Goal: Task Accomplishment & Management: Manage account settings

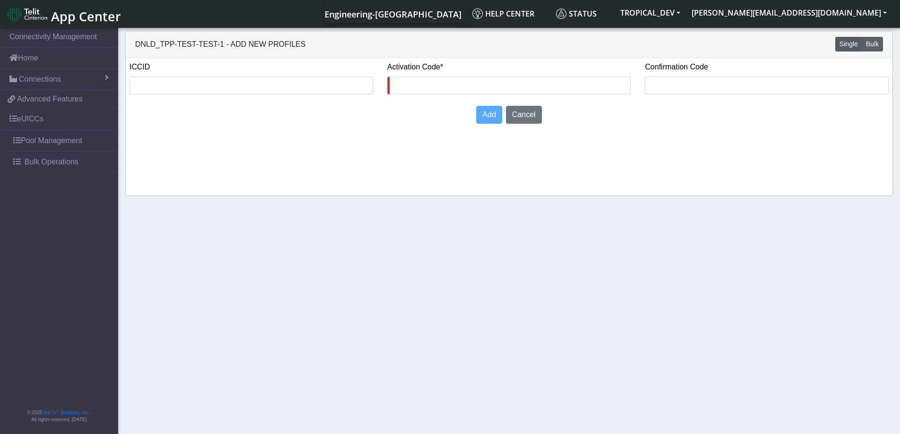
click at [873, 43] on button "Bulk" at bounding box center [872, 44] width 21 height 15
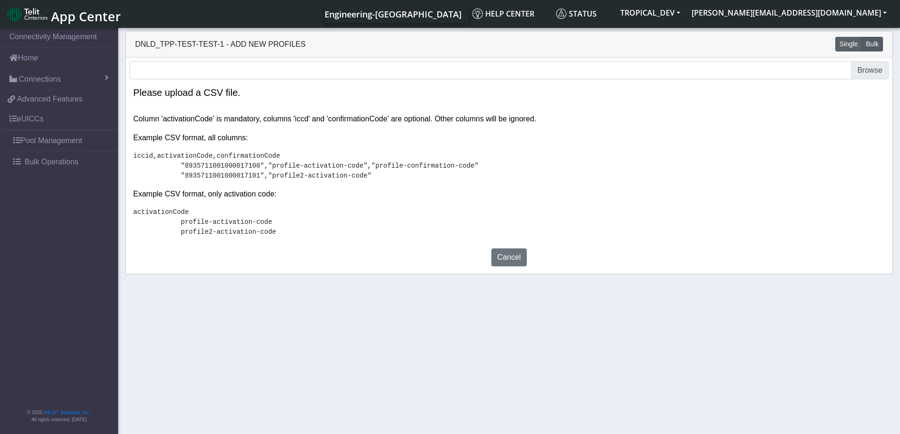
click at [851, 42] on button "Single" at bounding box center [848, 44] width 27 height 15
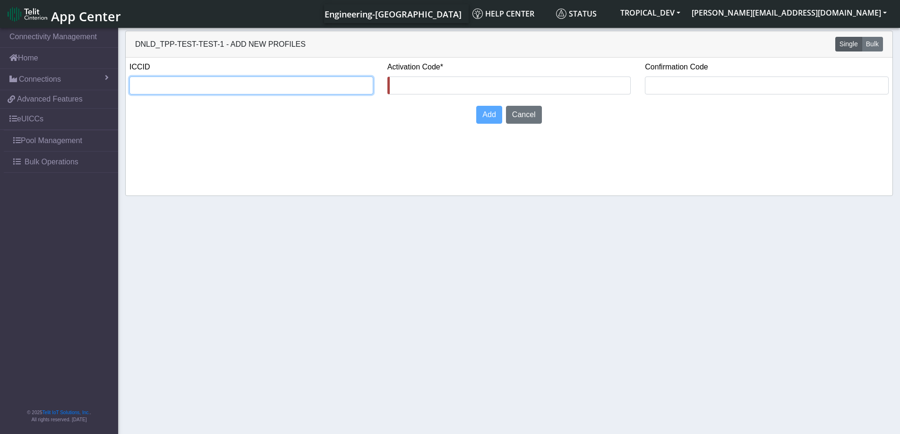
click at [334, 87] on input "text" at bounding box center [251, 86] width 244 height 18
click at [47, 145] on link "Pool Management" at bounding box center [61, 140] width 114 height 21
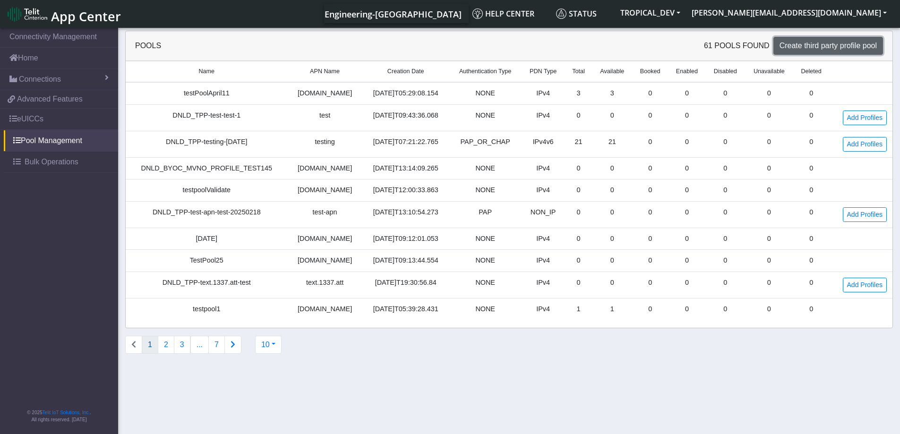
click at [821, 45] on span "Create third party profile pool" at bounding box center [827, 46] width 97 height 8
select select "IPv4"
select select "NONE"
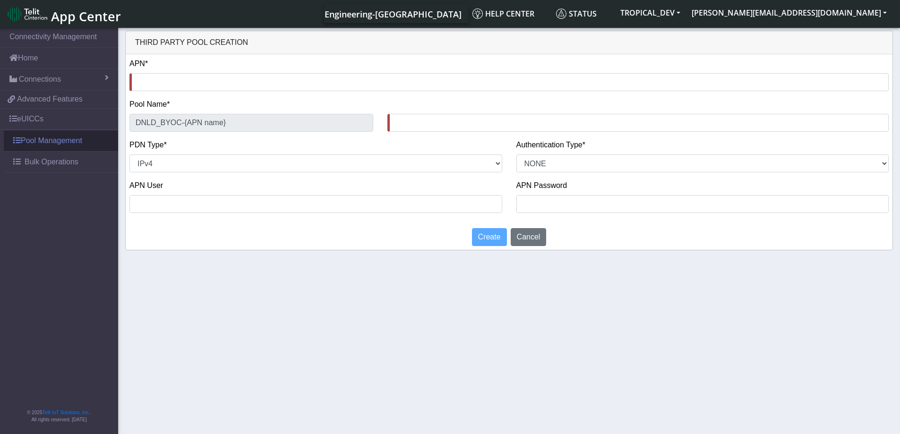
click at [51, 135] on link "Pool Management" at bounding box center [61, 140] width 114 height 21
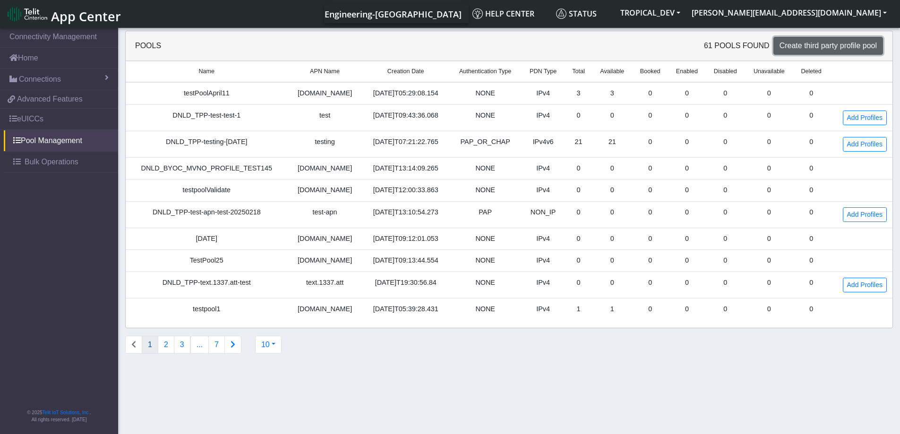
click at [822, 42] on span "Create third party profile pool" at bounding box center [827, 46] width 97 height 8
select select "IPv4"
select select "NONE"
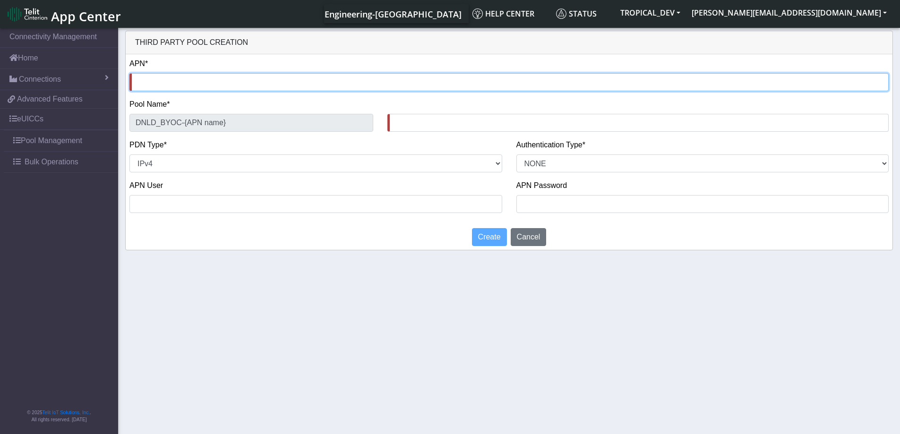
click at [151, 81] on input "text" at bounding box center [508, 82] width 759 height 18
type input "t"
type input "DNLD_BYOC-t-"
type input "te"
type input "DNLD_BYOC-te-"
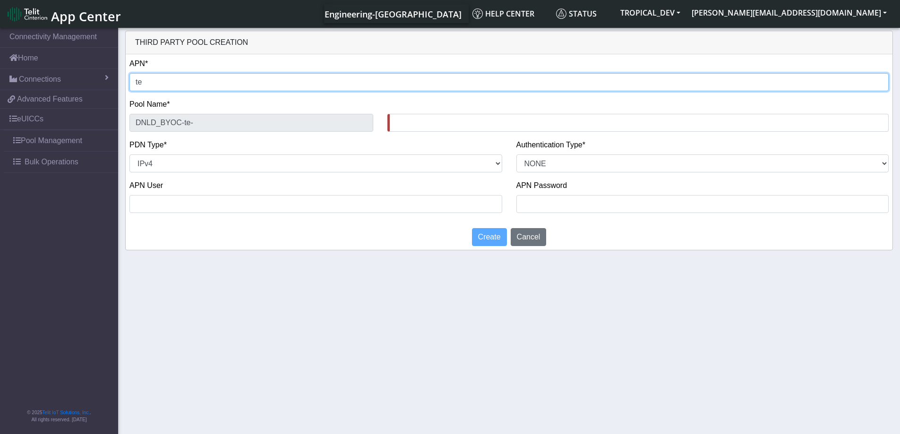
type input "tes"
type input "DNLD_BYOC-tes-"
type input "test"
type input "DNLD_BYOC-test-"
type input "test"
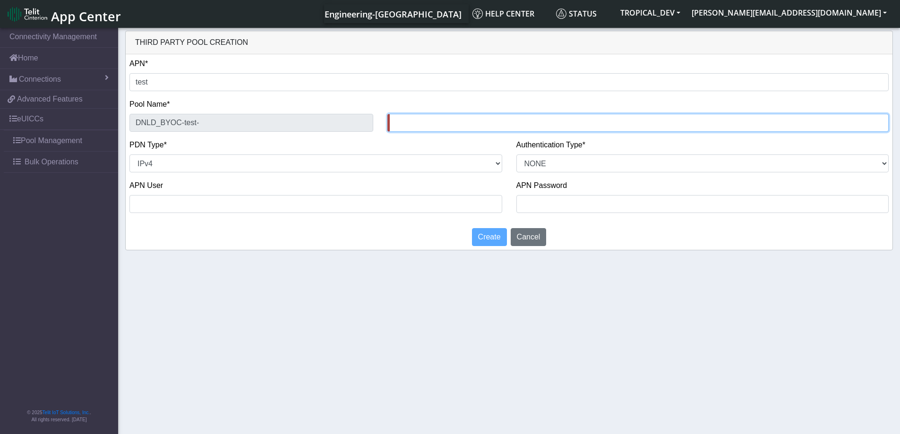
click at [433, 126] on input "text" at bounding box center [637, 123] width 501 height 18
type input "TEST"
click at [486, 239] on span "Create" at bounding box center [489, 237] width 23 height 8
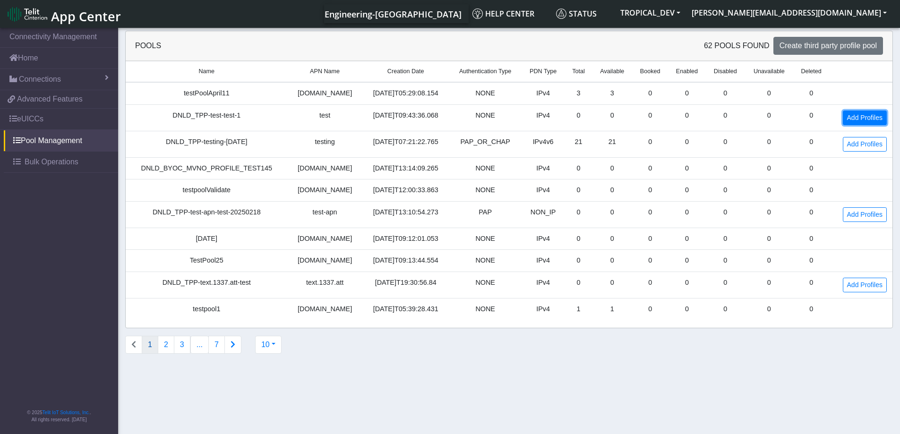
click at [863, 117] on link "Add Profiles" at bounding box center [865, 118] width 44 height 15
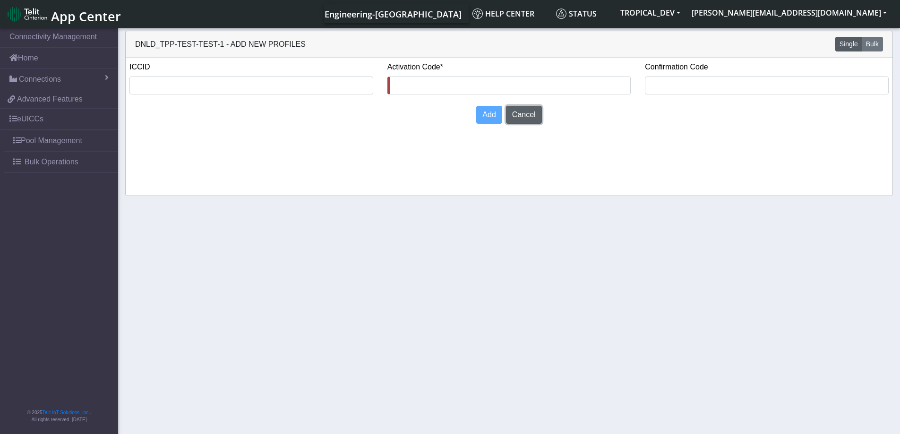
click at [519, 112] on button "Cancel" at bounding box center [524, 115] width 36 height 18
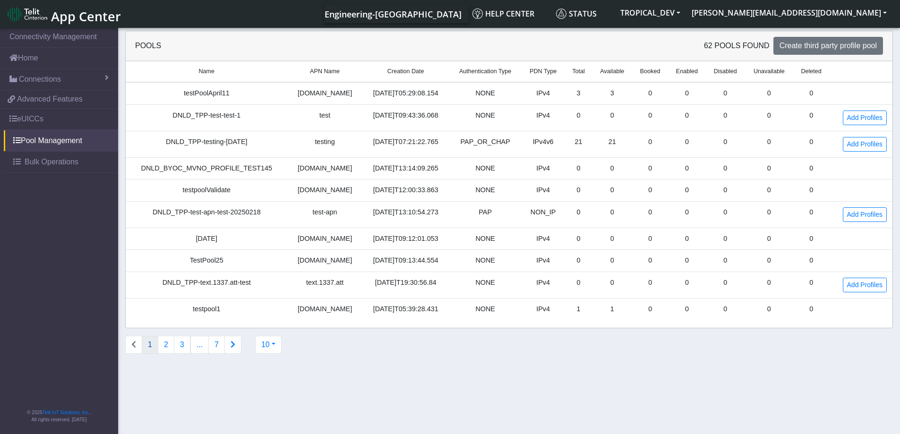
click at [234, 344] on button "Connections list navigation" at bounding box center [232, 345] width 17 height 18
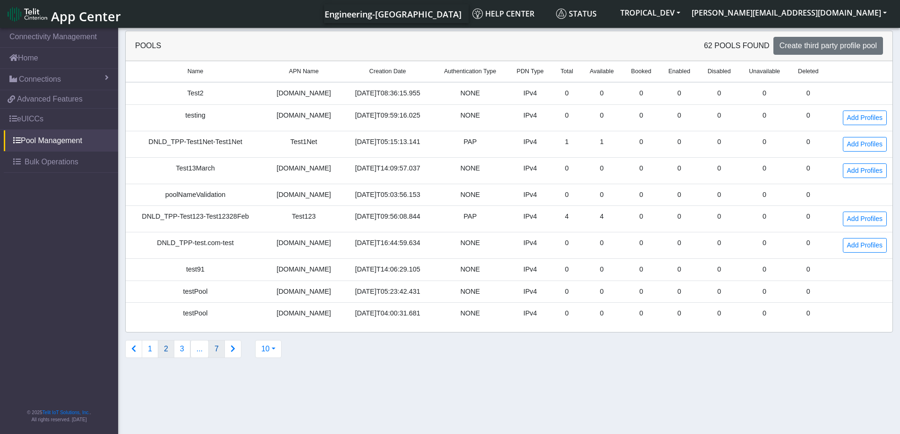
click at [214, 355] on button "7" at bounding box center [216, 349] width 17 height 18
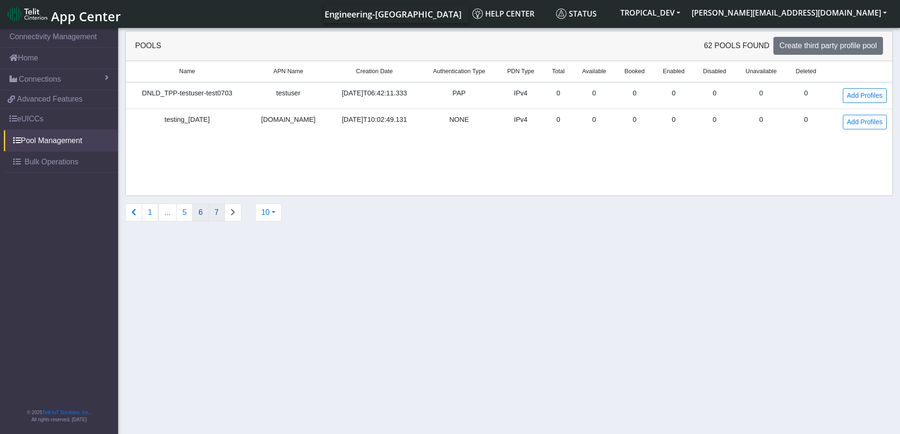
click at [197, 214] on button "6" at bounding box center [200, 213] width 17 height 18
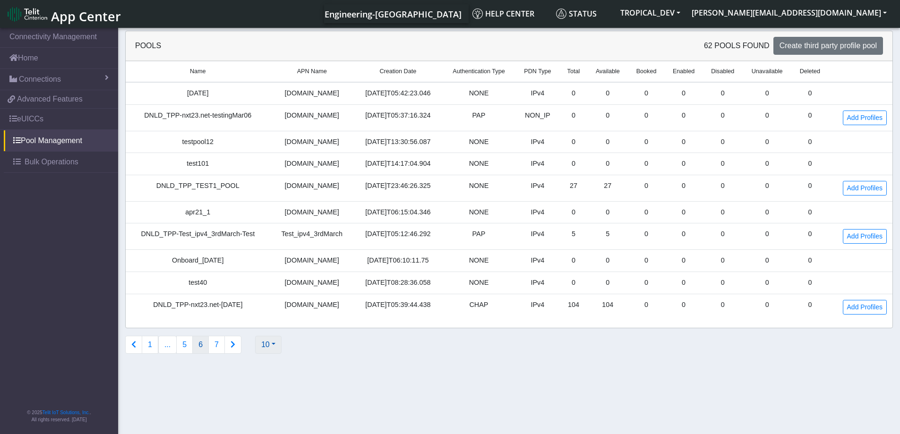
click at [266, 345] on button "10" at bounding box center [268, 345] width 26 height 18
click at [275, 400] on button "100" at bounding box center [293, 396] width 75 height 15
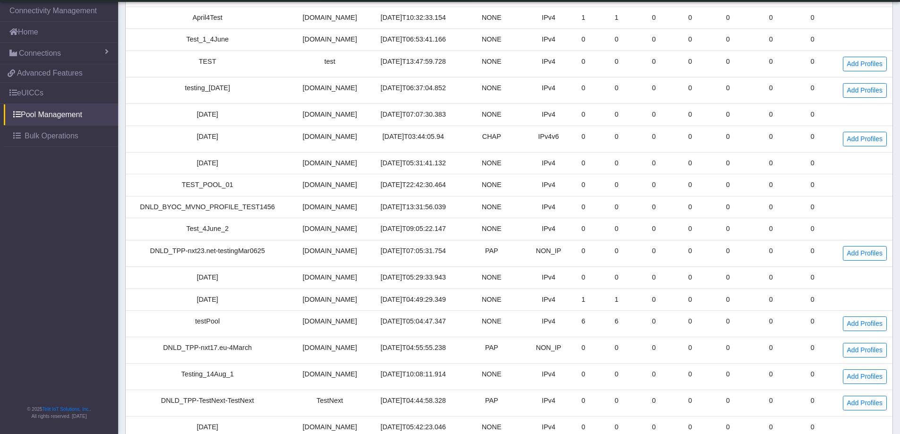
scroll to position [813, 0]
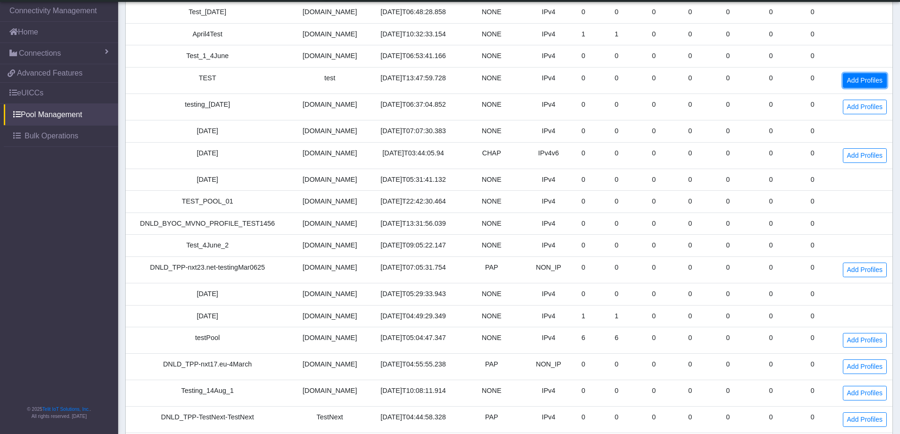
click at [872, 84] on link "Add Profiles" at bounding box center [865, 80] width 44 height 15
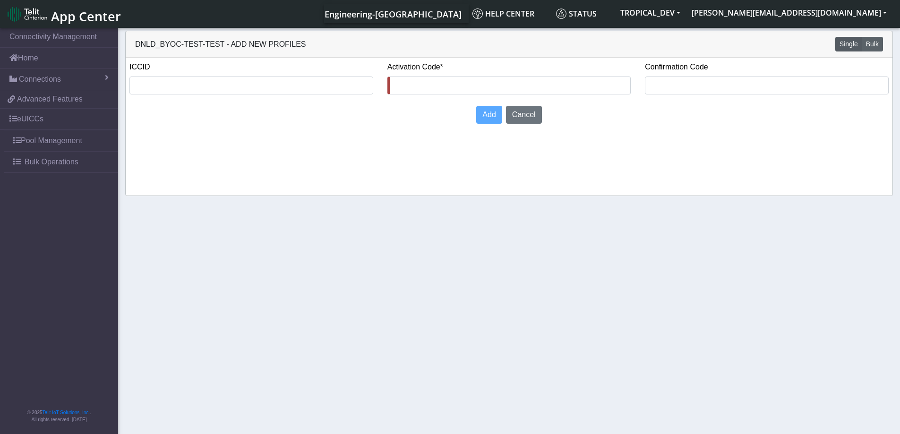
click at [873, 44] on button "Bulk" at bounding box center [872, 44] width 21 height 15
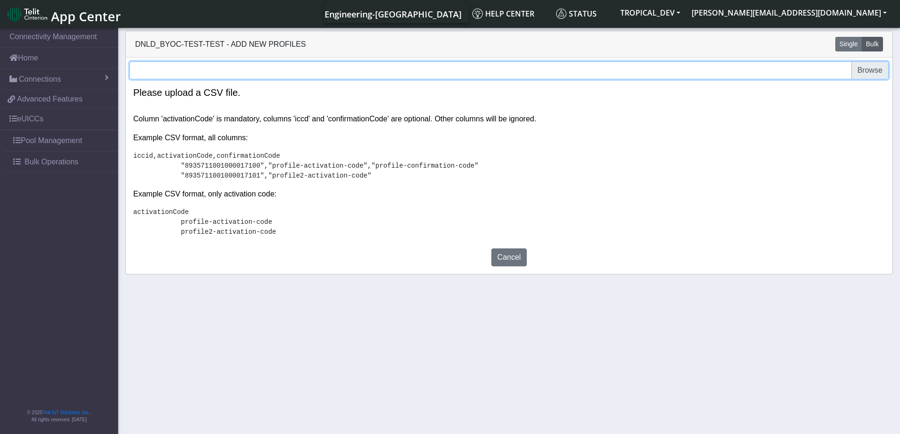
click at [870, 71] on input "file" at bounding box center [508, 70] width 759 height 18
type input "C:\fakepath\onboarding_iccidEID_Wrong.csv"
click at [872, 67] on input "file" at bounding box center [508, 70] width 759 height 18
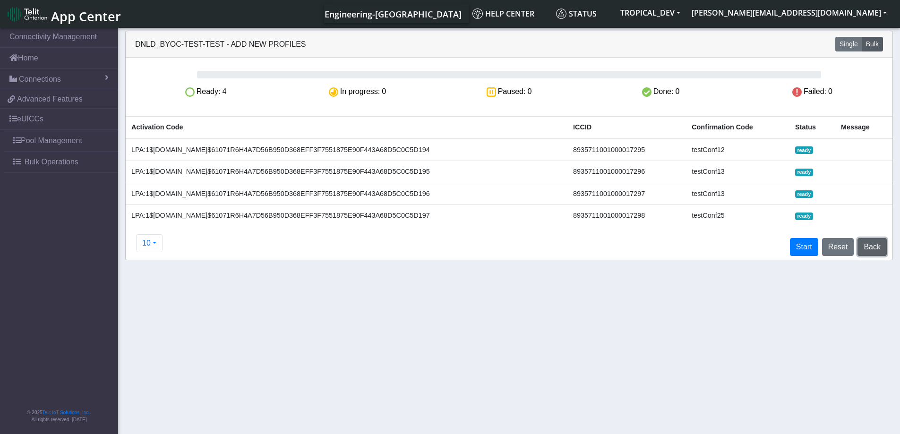
click at [867, 248] on button "Back" at bounding box center [871, 247] width 29 height 18
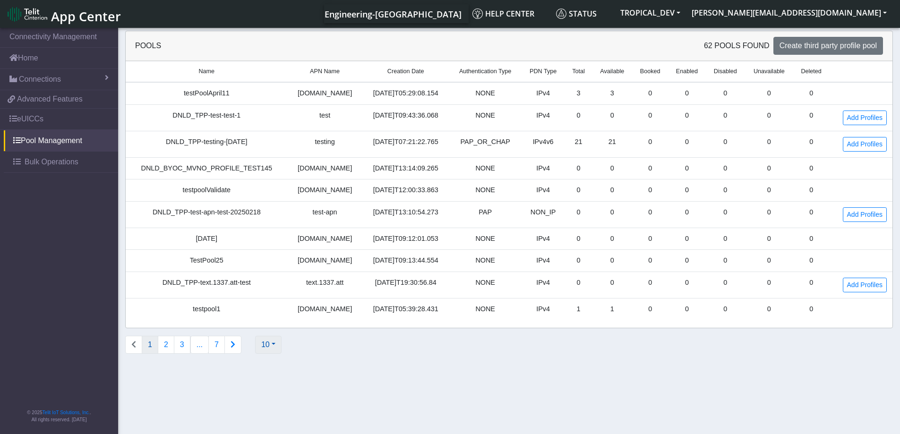
click at [270, 346] on button "10" at bounding box center [268, 345] width 26 height 18
click at [283, 402] on button "100" at bounding box center [293, 396] width 75 height 15
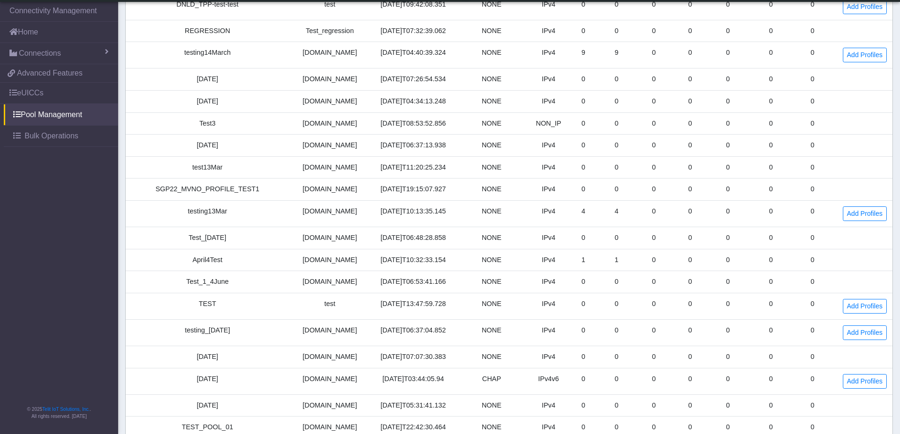
scroll to position [614, 0]
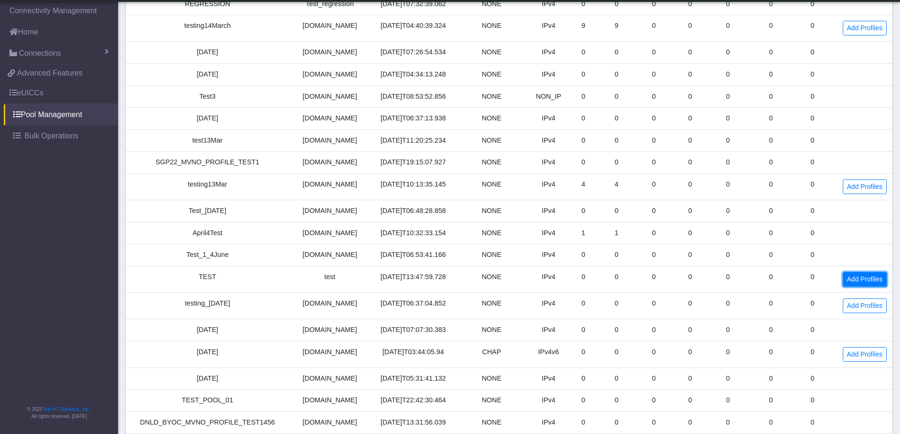
click at [870, 283] on link "Add Profiles" at bounding box center [865, 279] width 44 height 15
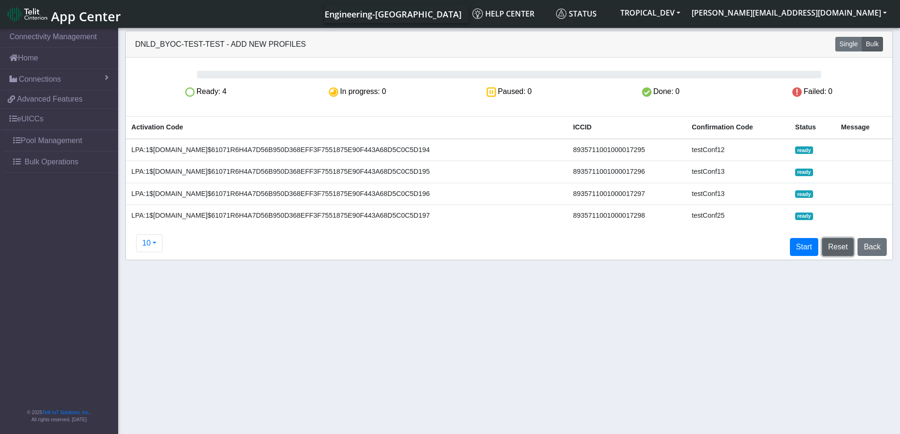
click at [849, 250] on button "Reset" at bounding box center [838, 247] width 32 height 18
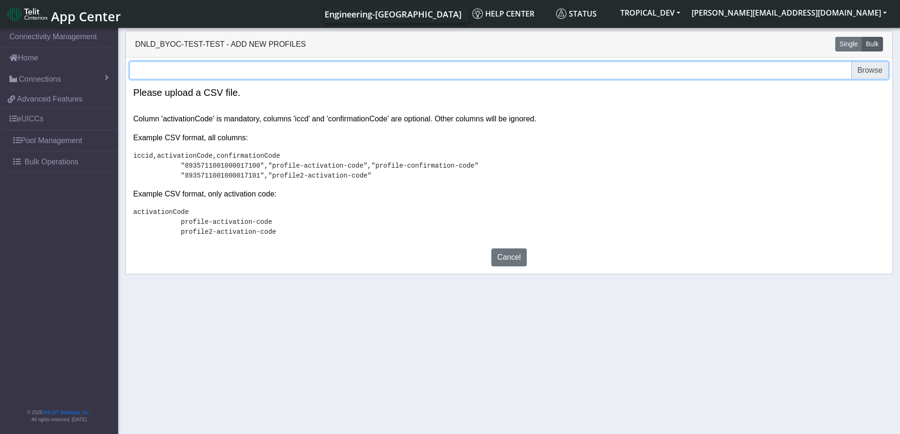
click at [873, 74] on input "file" at bounding box center [508, 70] width 759 height 18
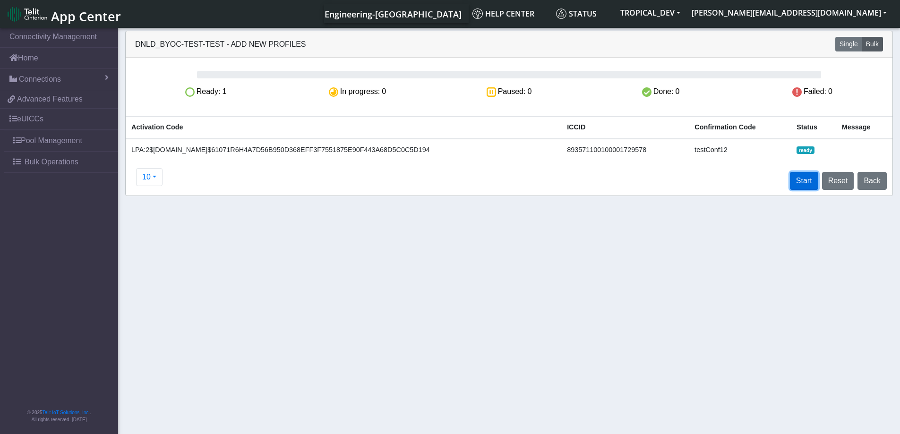
click at [813, 183] on button "Start" at bounding box center [804, 181] width 28 height 18
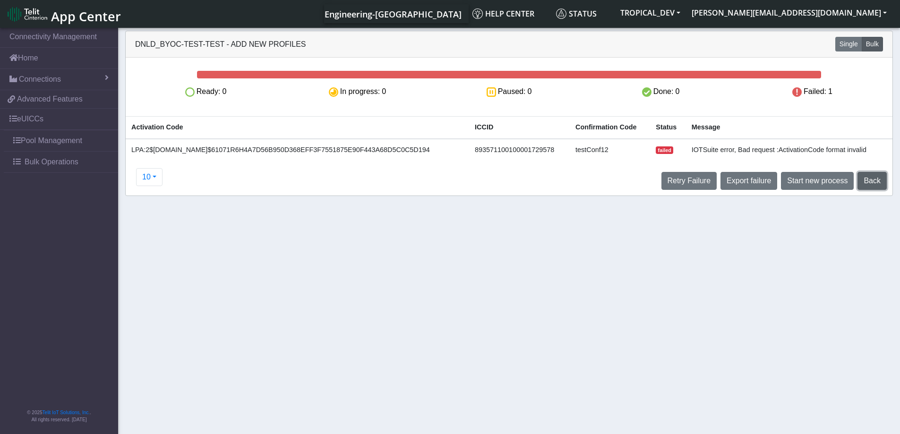
click at [869, 180] on button "Back" at bounding box center [871, 181] width 29 height 18
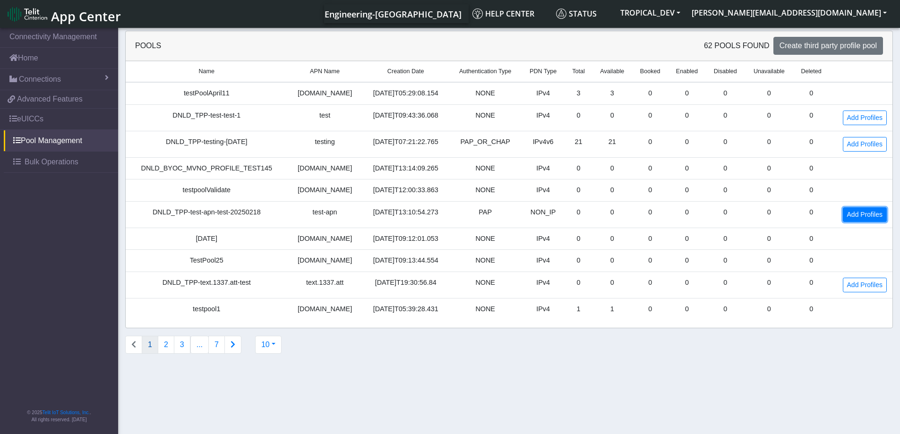
click at [879, 216] on link "Add Profiles" at bounding box center [865, 214] width 44 height 15
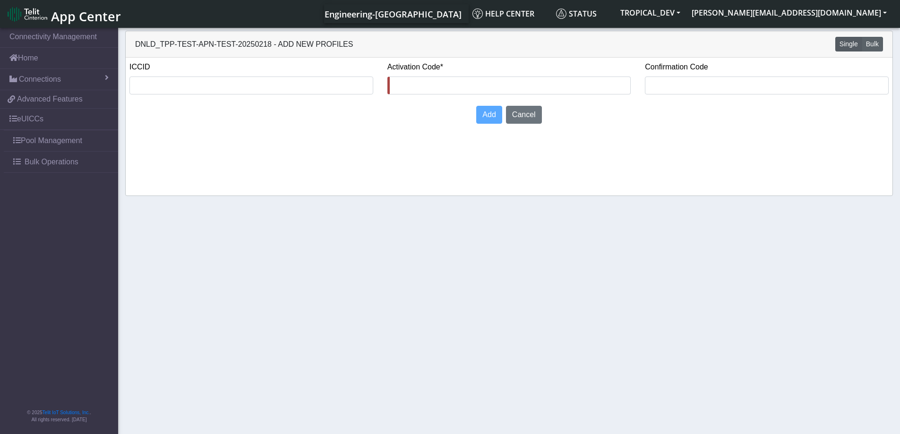
click at [878, 49] on button "Bulk" at bounding box center [872, 44] width 21 height 15
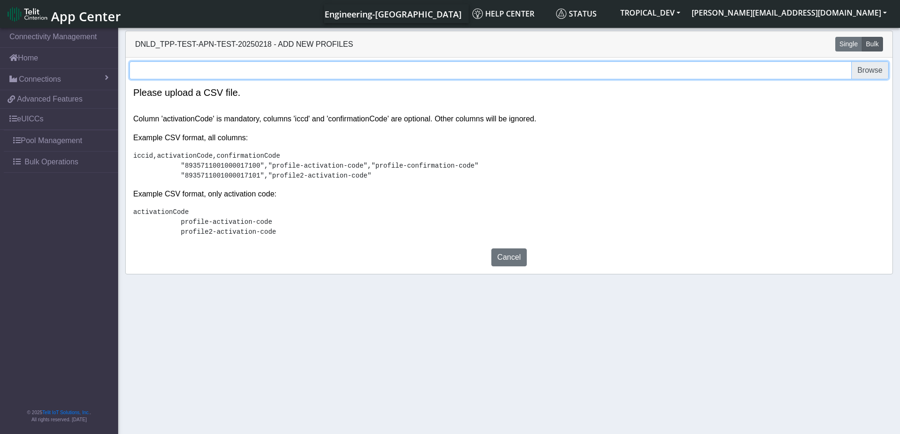
click at [869, 68] on input "file" at bounding box center [508, 70] width 759 height 18
type input "C:\fakepath\downloading_iccid_Wrong .csv"
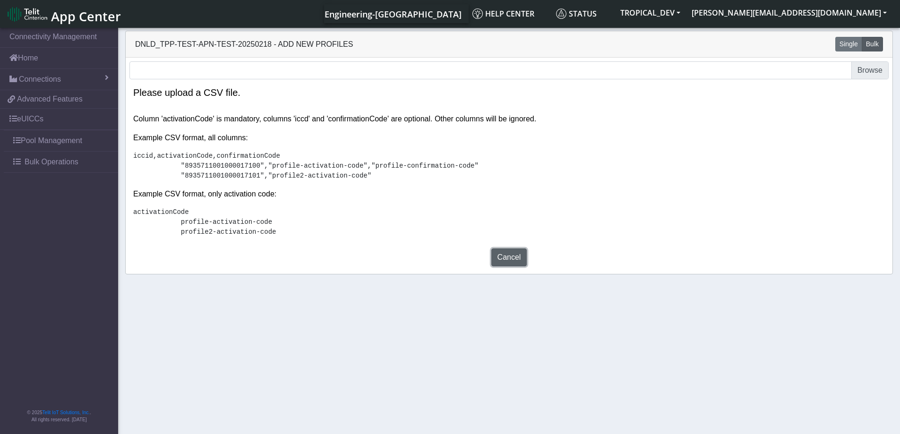
click at [508, 266] on button "Cancel" at bounding box center [509, 257] width 36 height 18
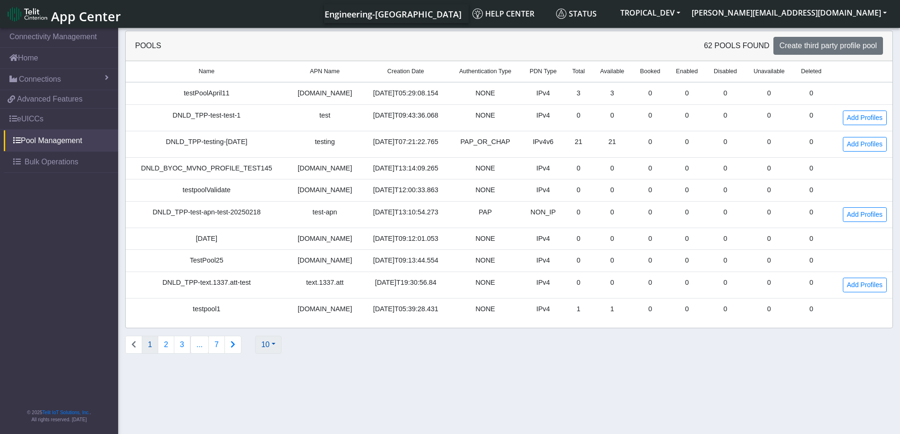
click at [267, 351] on button "10" at bounding box center [268, 345] width 26 height 18
click at [301, 399] on button "100" at bounding box center [293, 396] width 75 height 15
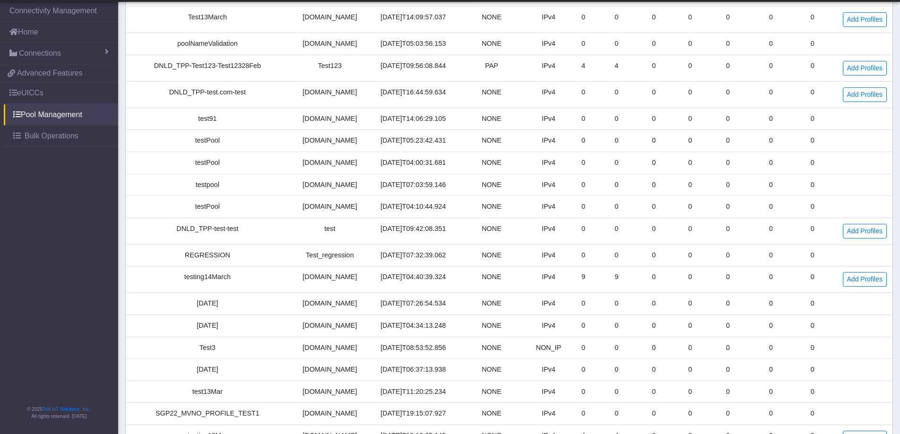
scroll to position [378, 0]
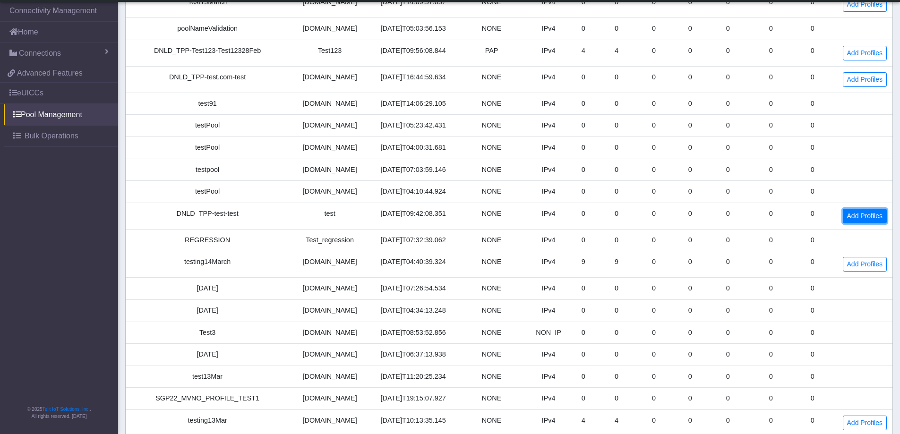
click at [867, 220] on link "Add Profiles" at bounding box center [865, 216] width 44 height 15
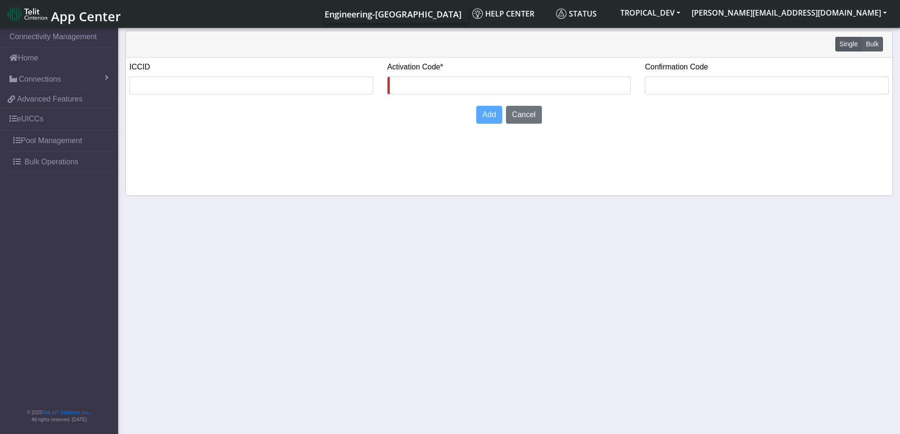
click at [877, 43] on button "Bulk" at bounding box center [872, 44] width 21 height 15
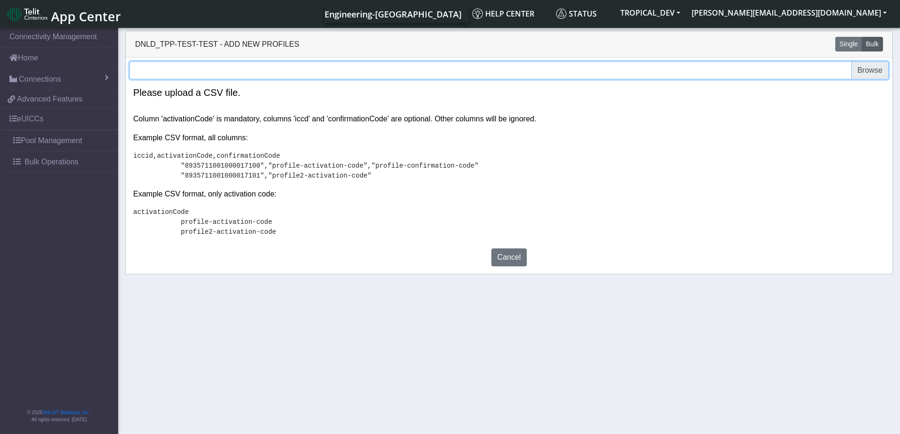
click at [868, 73] on input "file" at bounding box center [508, 70] width 759 height 18
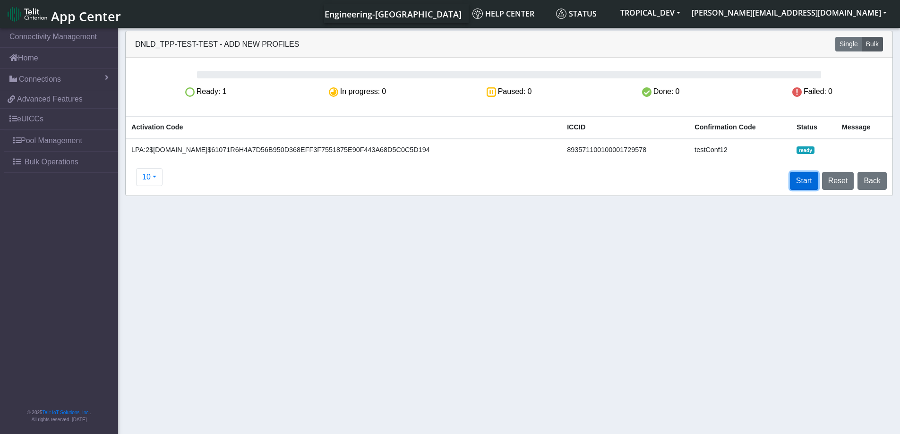
click at [804, 179] on button "Start" at bounding box center [804, 181] width 28 height 18
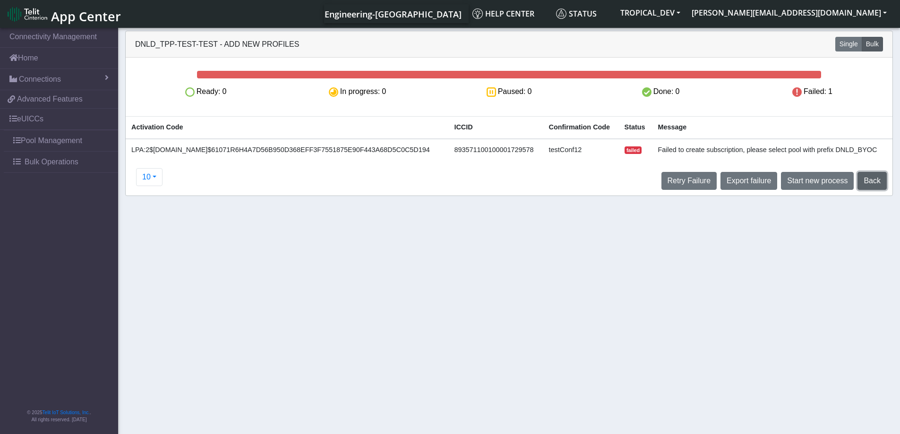
click at [879, 180] on button "Back" at bounding box center [871, 181] width 29 height 18
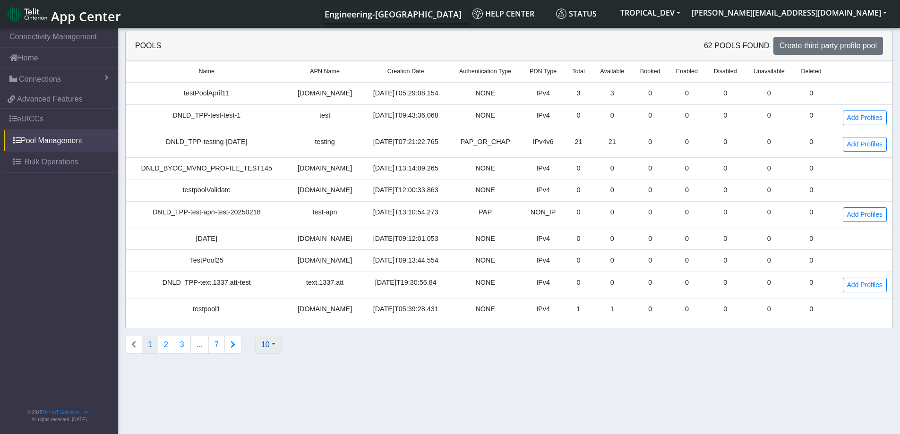
click at [274, 346] on button "10" at bounding box center [268, 345] width 26 height 18
click at [299, 397] on button "100" at bounding box center [293, 396] width 75 height 15
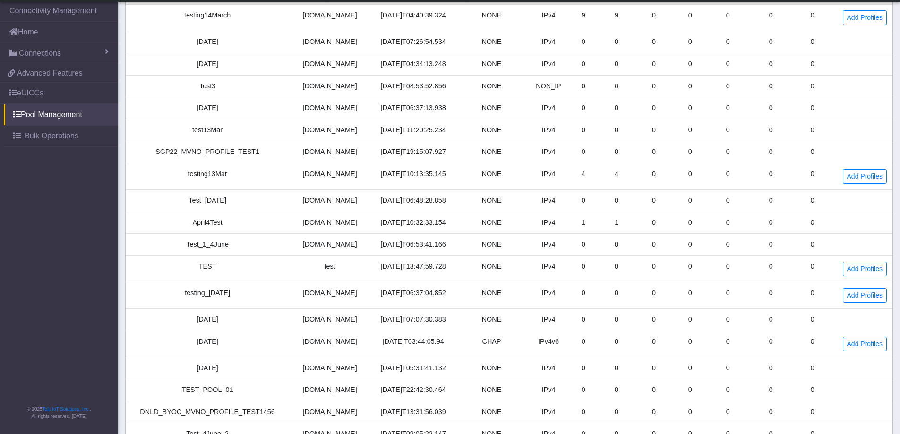
scroll to position [624, 0]
click at [868, 269] on link "Add Profiles" at bounding box center [865, 269] width 44 height 15
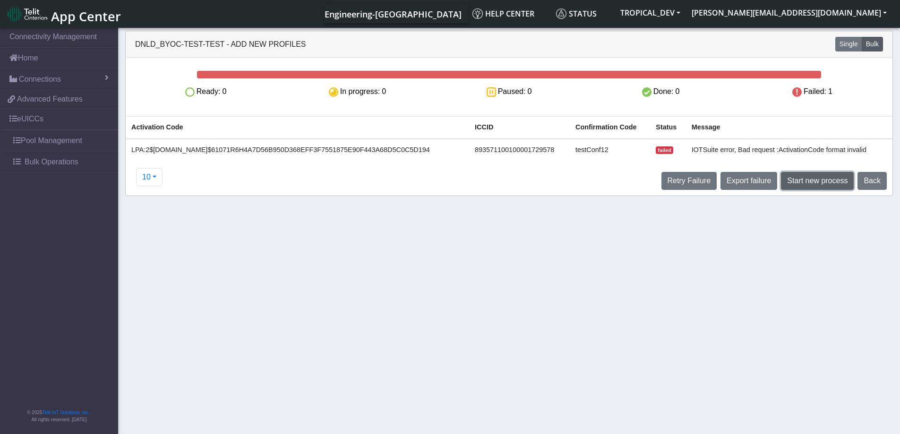
click at [812, 182] on button "Start new process" at bounding box center [817, 181] width 73 height 18
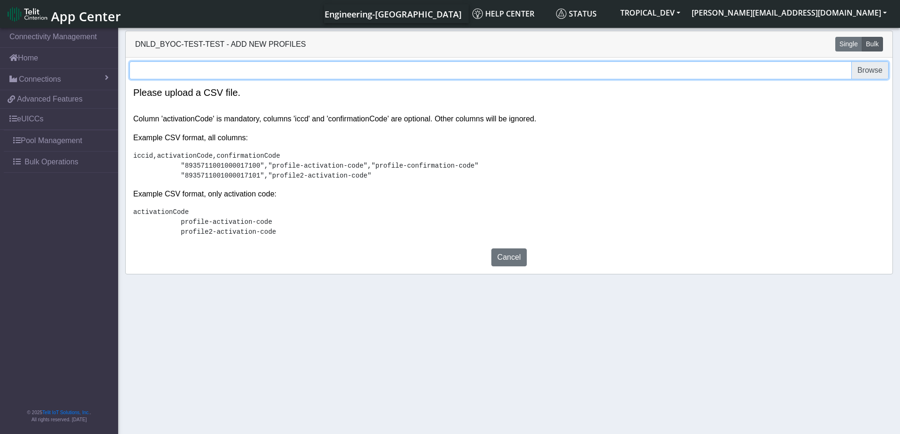
click at [875, 69] on input "file" at bounding box center [508, 70] width 759 height 18
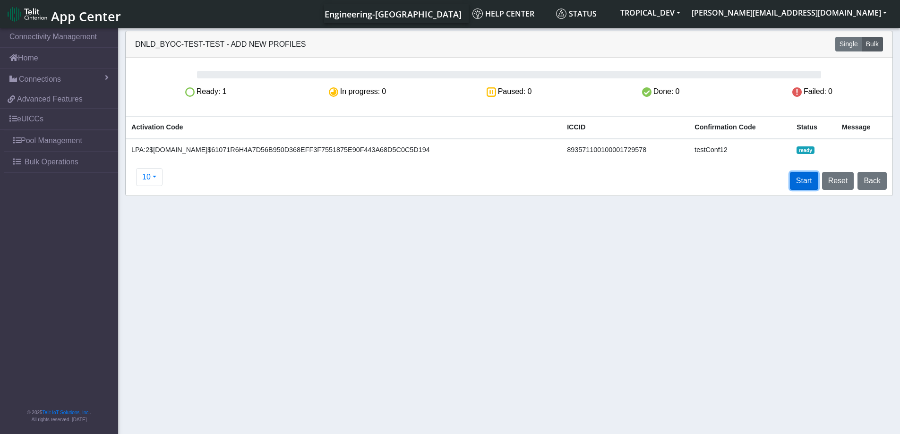
click at [805, 185] on button "Start" at bounding box center [804, 181] width 28 height 18
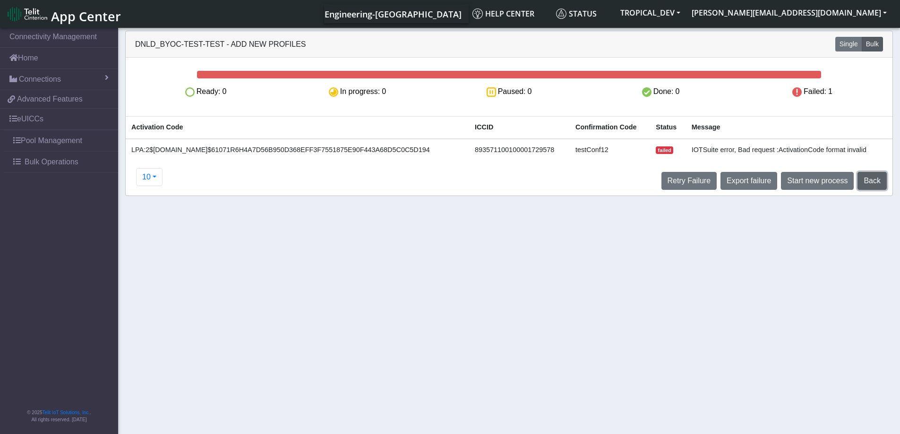
click at [878, 180] on button "Back" at bounding box center [871, 181] width 29 height 18
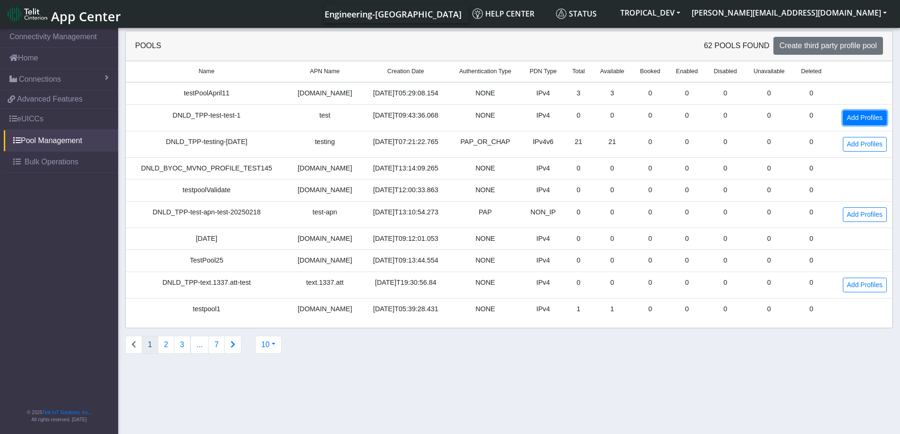
click at [857, 118] on link "Add Profiles" at bounding box center [865, 118] width 44 height 15
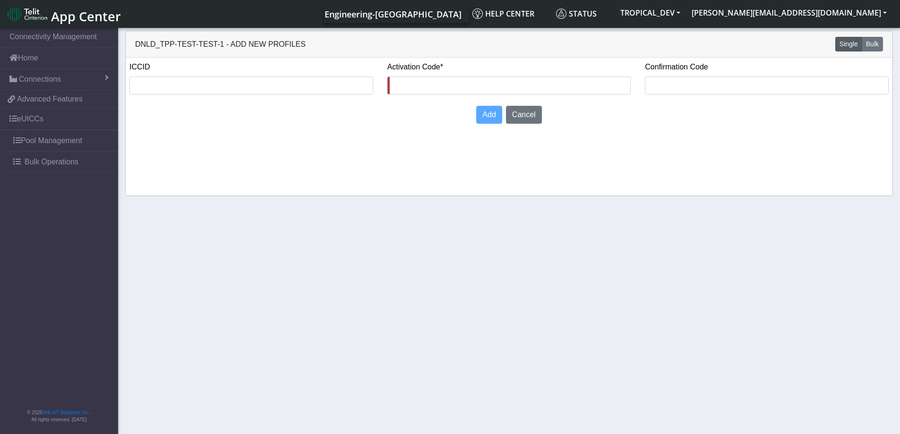
drag, startPoint x: 876, startPoint y: 238, endPoint x: 611, endPoint y: 175, distance: 272.0
click at [874, 238] on section "Connectivity Management Home Connections List Map 6d4066192d9d1487195984f0bdfff…" at bounding box center [450, 231] width 900 height 411
click at [240, 86] on input "text" at bounding box center [251, 86] width 244 height 18
paste input "893571100100001729578"
type input "893571100100001729578"
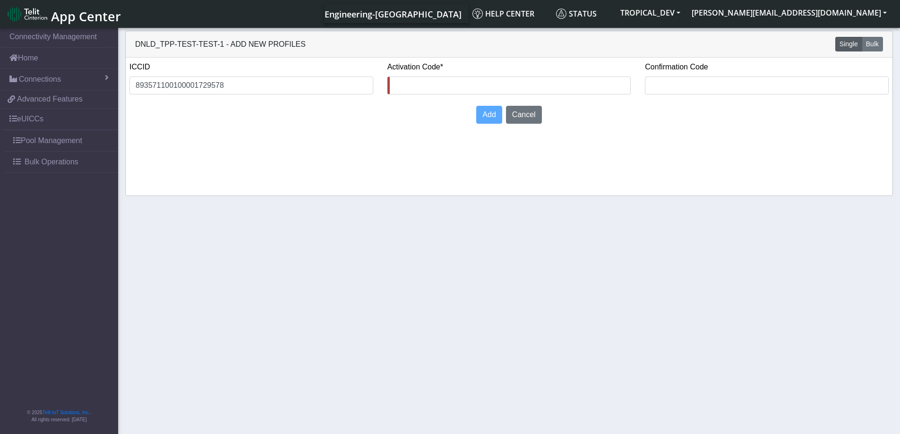
click at [180, 229] on section "Connectivity Management Home Connections List Map 6d4066192d9d1487195984f0bdfff…" at bounding box center [450, 231] width 900 height 411
click at [461, 82] on input "text" at bounding box center [509, 86] width 244 height 18
paste input "LPA:2$tlt.prod.ondemandconnectivity.com$61071R6H4A7D56B950D368EFF3F7551875E90F4…"
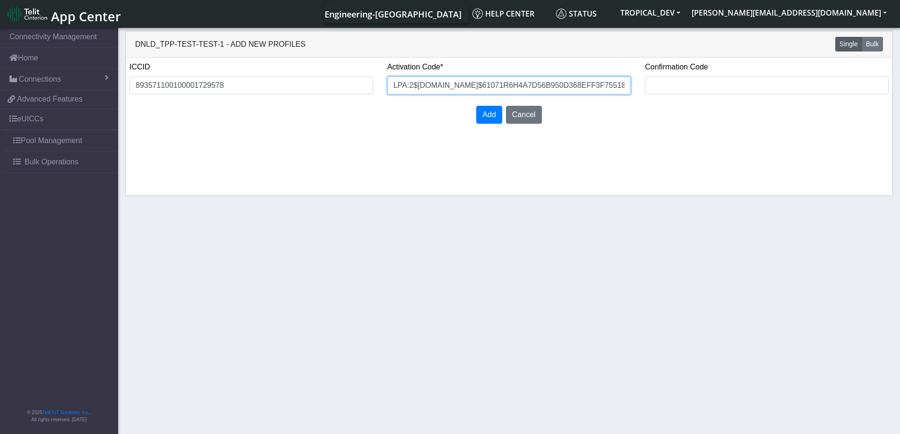
scroll to position [0, 141]
type input "LPA:2$tlt.prod.ondemandconnectivity.com$61071R6H4A7D56B950D368EFF3F7551875E90F4…"
click at [493, 114] on span "Add" at bounding box center [488, 115] width 13 height 8
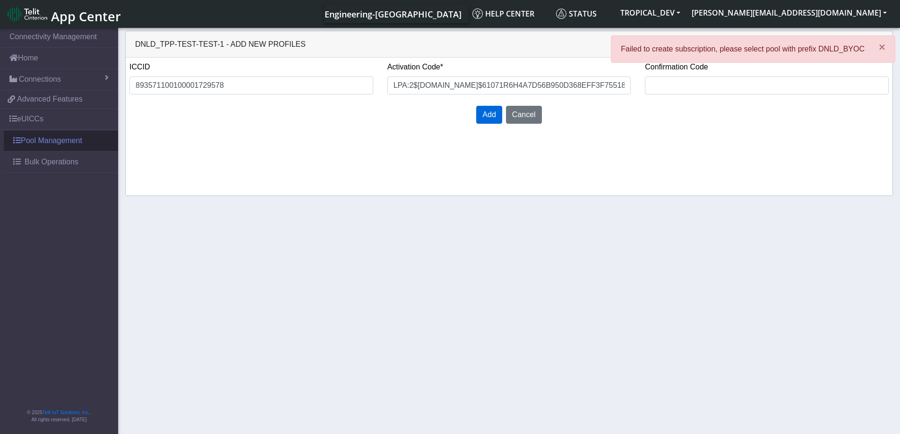
click at [30, 134] on link "Pool Management" at bounding box center [61, 140] width 114 height 21
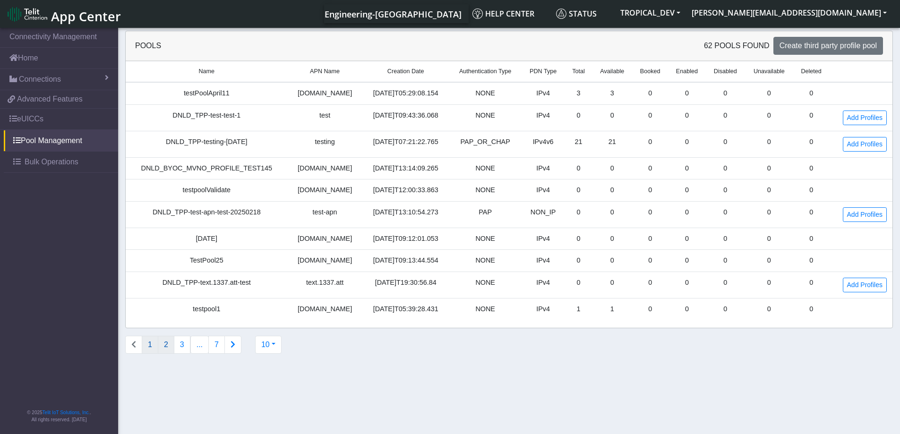
click at [166, 343] on button "2" at bounding box center [166, 345] width 17 height 18
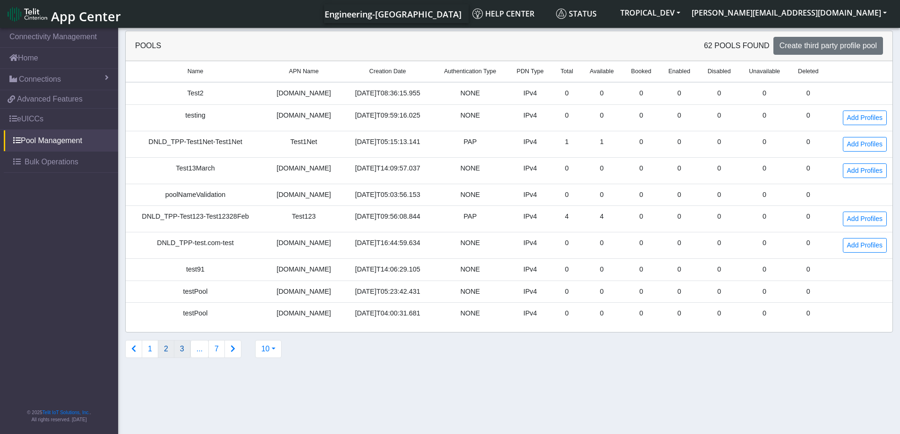
click at [180, 352] on button "3" at bounding box center [182, 349] width 17 height 18
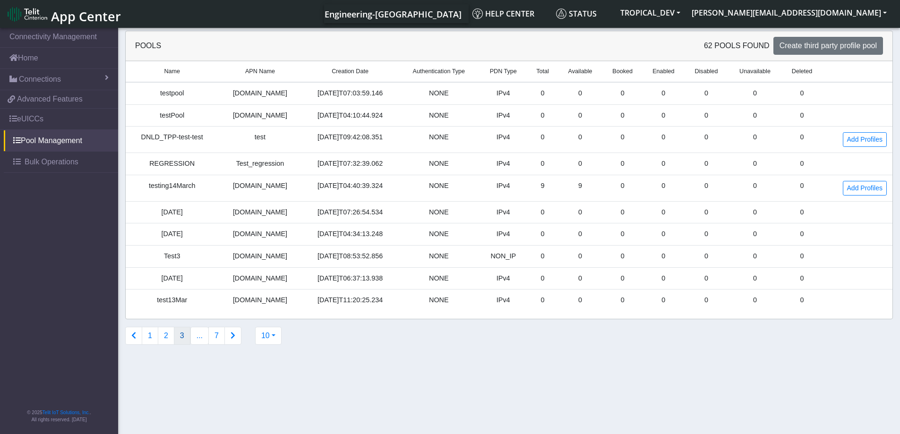
click at [233, 336] on button "Connections list navigation" at bounding box center [232, 336] width 17 height 18
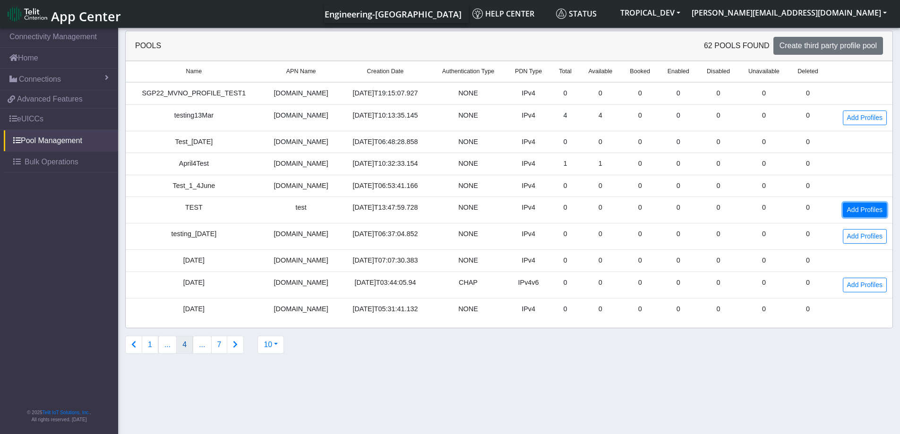
click at [857, 207] on link "Add Profiles" at bounding box center [865, 210] width 44 height 15
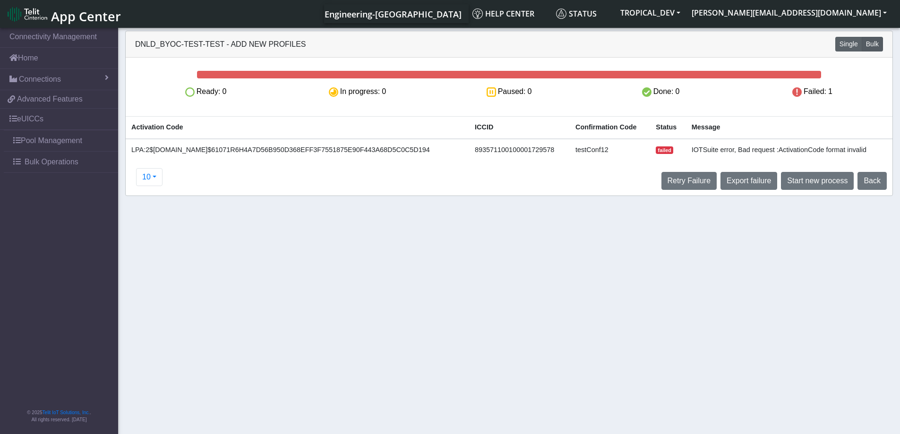
click at [846, 47] on button "Single" at bounding box center [848, 44] width 27 height 15
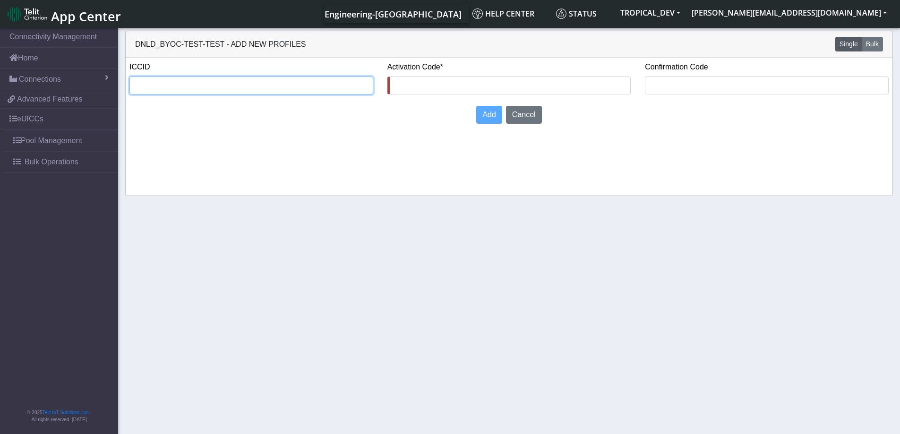
click at [197, 84] on input "text" at bounding box center [251, 86] width 244 height 18
click at [451, 82] on input "text" at bounding box center [509, 86] width 244 height 18
paste input "LPA:2$tlt.prod.ondemandconnectivity.com$61071R6H4A7D56B950D368EFF3F7551875E90F4…"
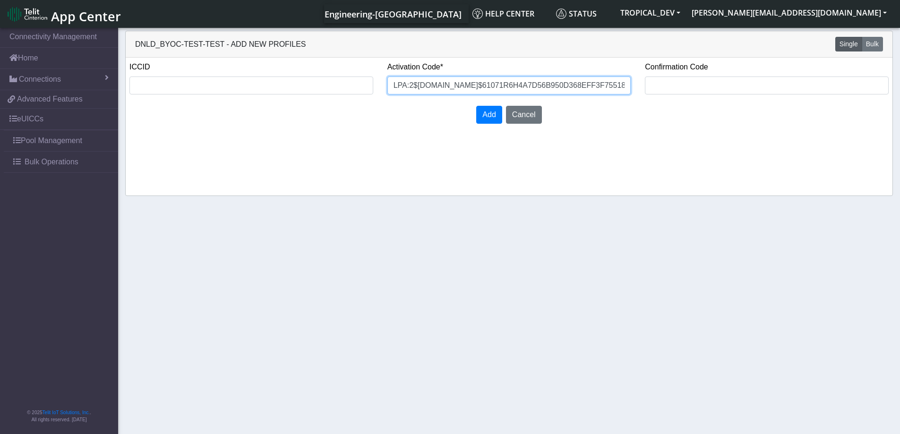
scroll to position [0, 141]
type input "LPA:2$tlt.prod.ondemandconnectivity.com$61071R6H4A7D56B950D368EFF3F7551875E90F4…"
click at [151, 85] on input "text" at bounding box center [251, 86] width 244 height 18
paste input "893571100100001729578"
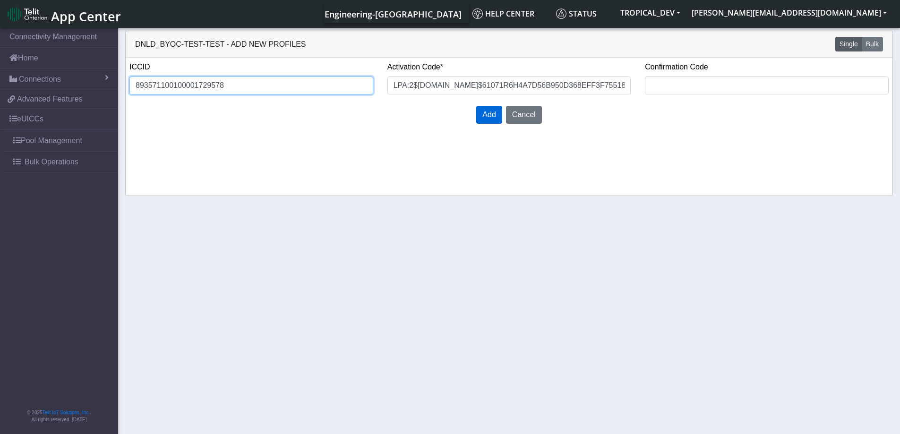
type input "893571100100001729578"
click at [493, 114] on span "Add" at bounding box center [488, 115] width 13 height 8
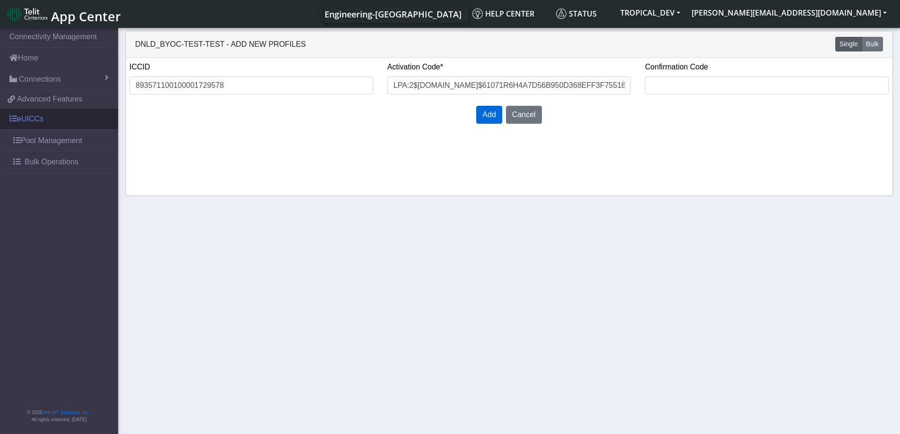
click at [44, 118] on link "eUICCs" at bounding box center [59, 119] width 118 height 21
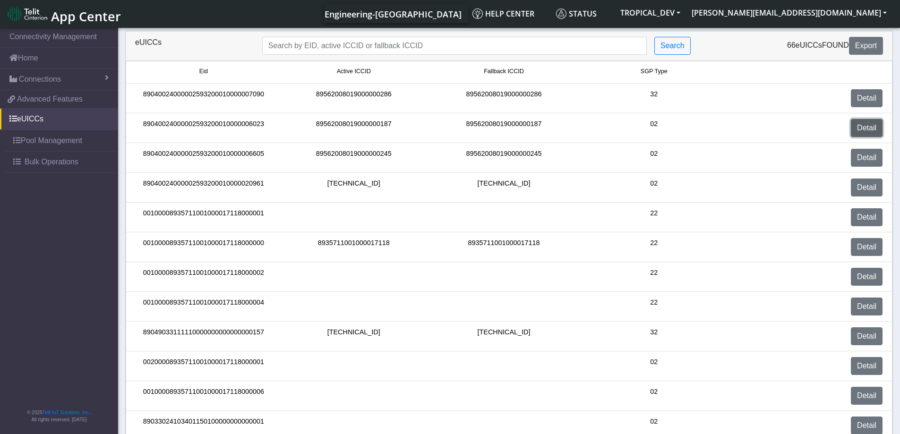
click at [860, 132] on link "Detail" at bounding box center [867, 128] width 32 height 18
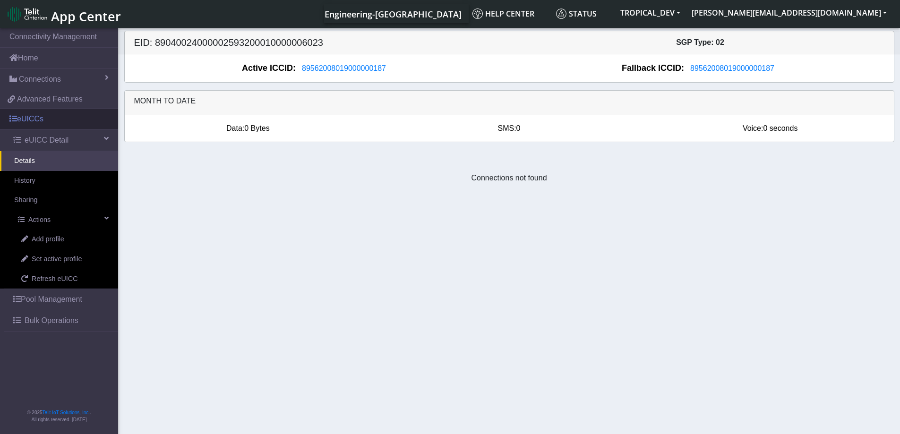
click at [47, 120] on link "eUICCs" at bounding box center [59, 119] width 118 height 21
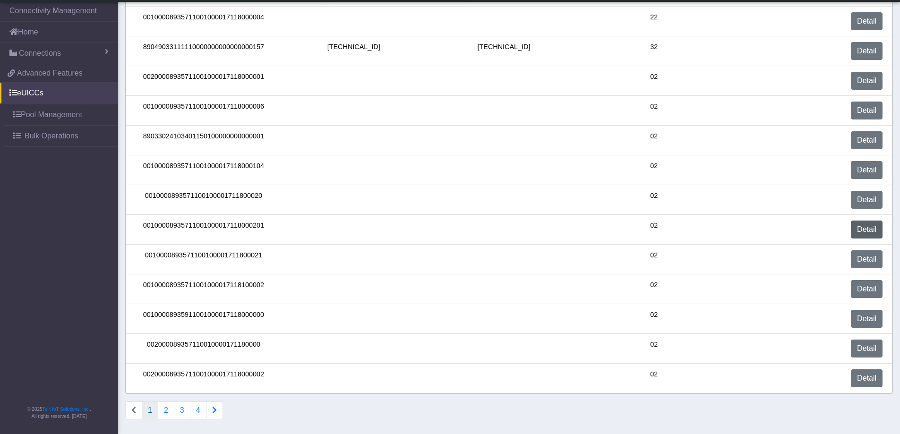
scroll to position [260, 0]
click at [164, 409] on button "2" at bounding box center [166, 410] width 17 height 18
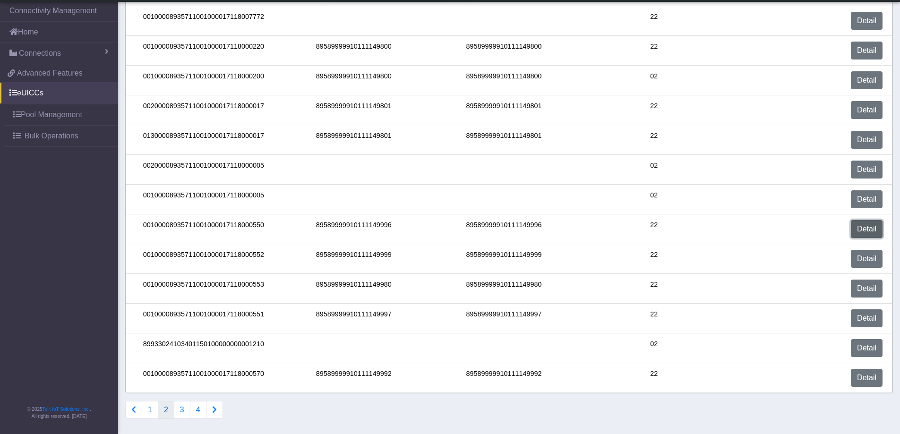
click at [862, 228] on link "Detail" at bounding box center [867, 229] width 32 height 18
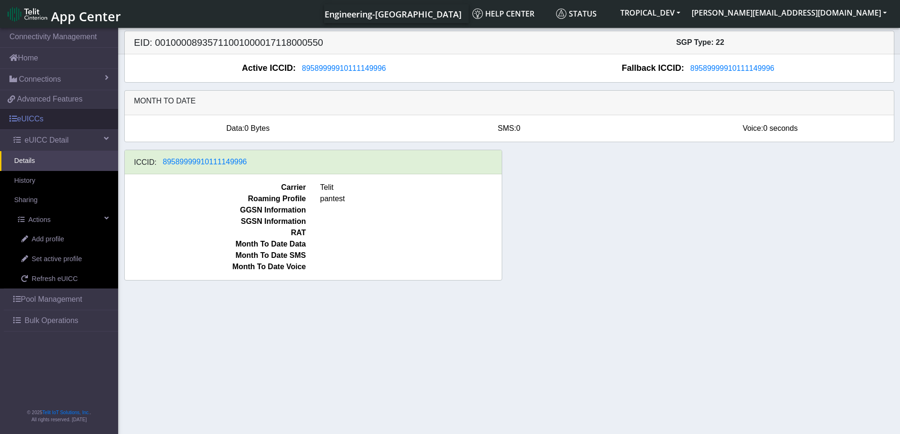
click at [48, 121] on link "eUICCs" at bounding box center [59, 119] width 118 height 21
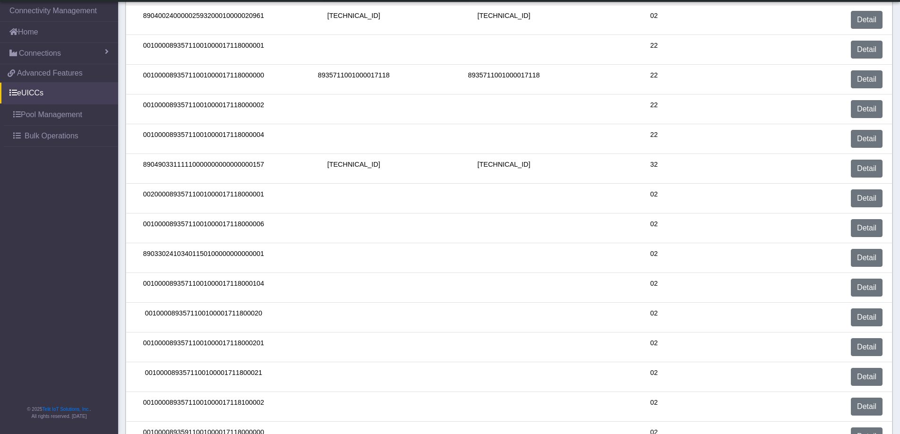
scroll to position [260, 0]
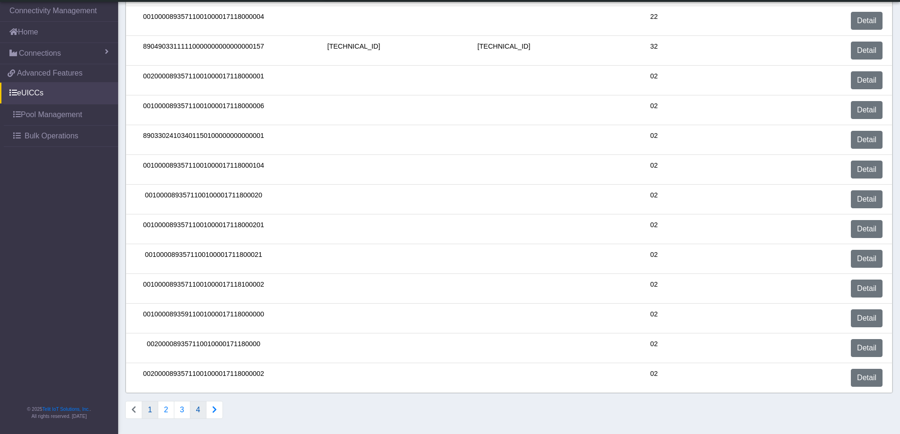
click at [198, 413] on button "4" at bounding box center [198, 410] width 17 height 18
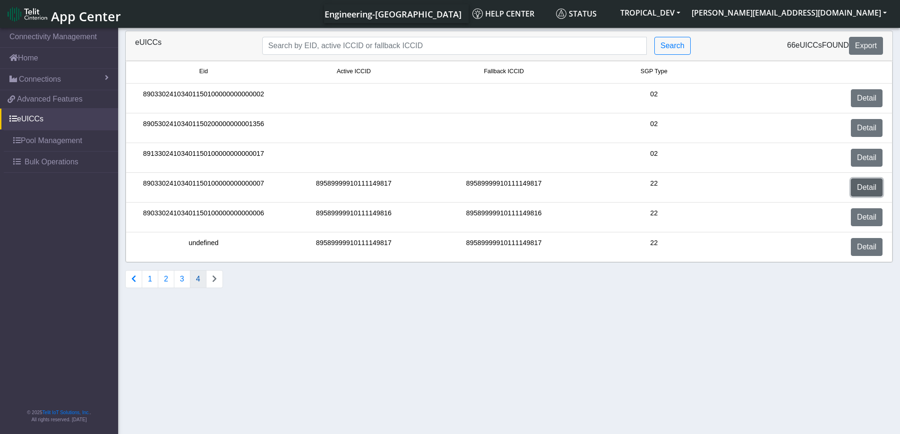
click at [859, 191] on link "Detail" at bounding box center [867, 188] width 32 height 18
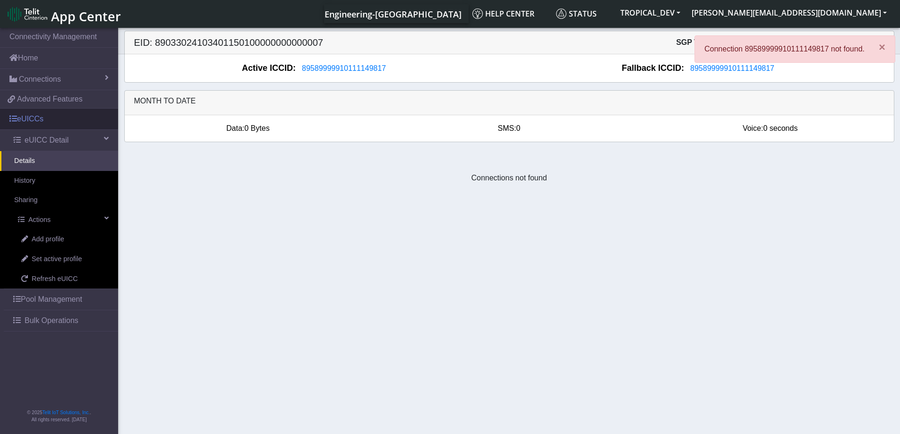
click at [41, 116] on link "eUICCs" at bounding box center [59, 119] width 118 height 21
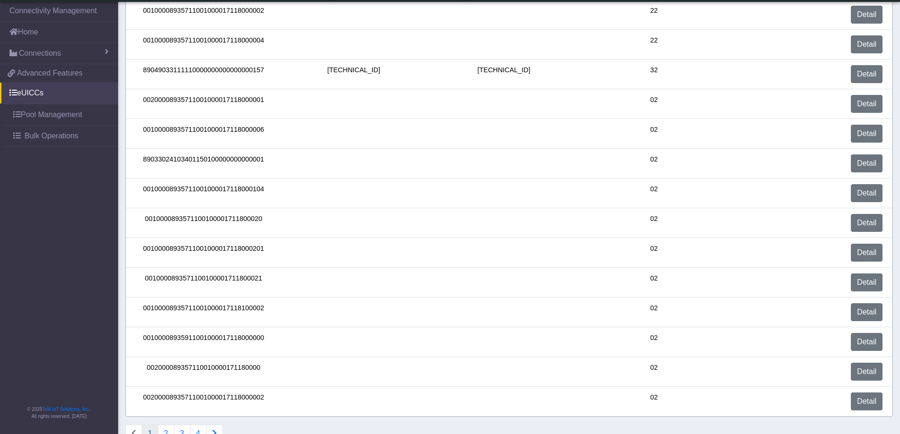
scroll to position [260, 0]
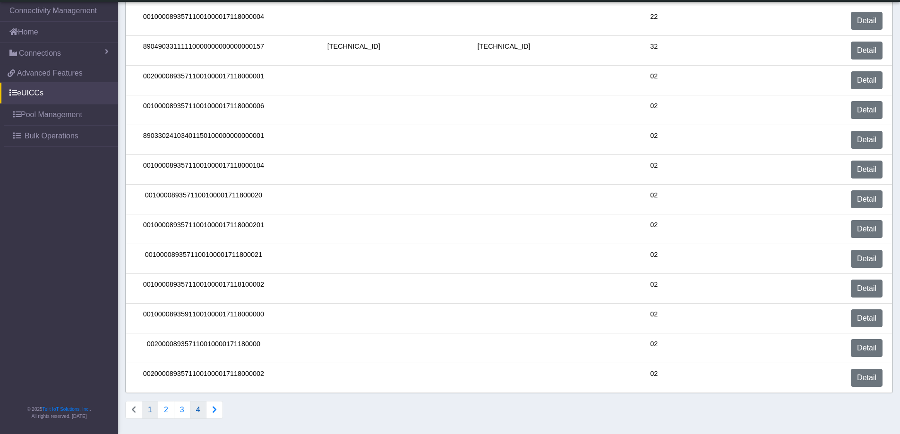
click at [200, 414] on button "4" at bounding box center [198, 410] width 17 height 18
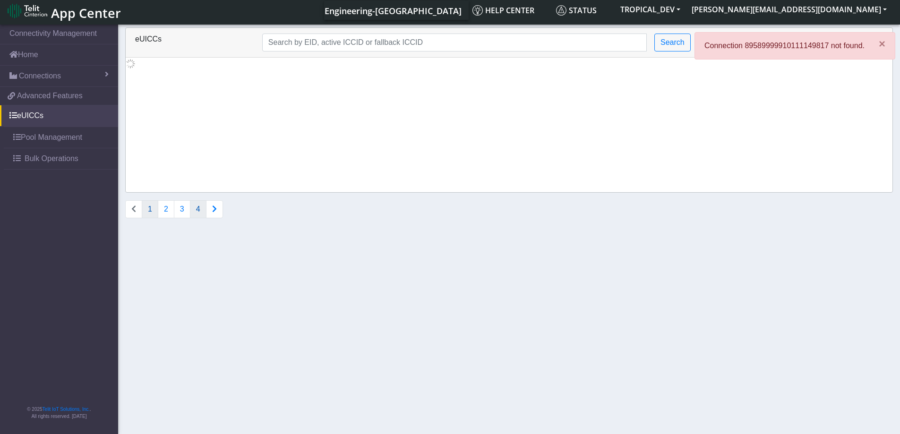
scroll to position [0, 0]
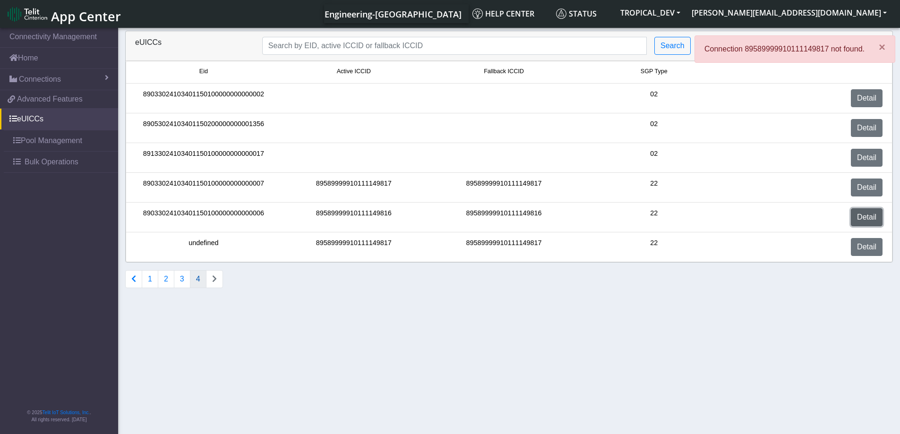
click at [862, 214] on link "Detail" at bounding box center [867, 217] width 32 height 18
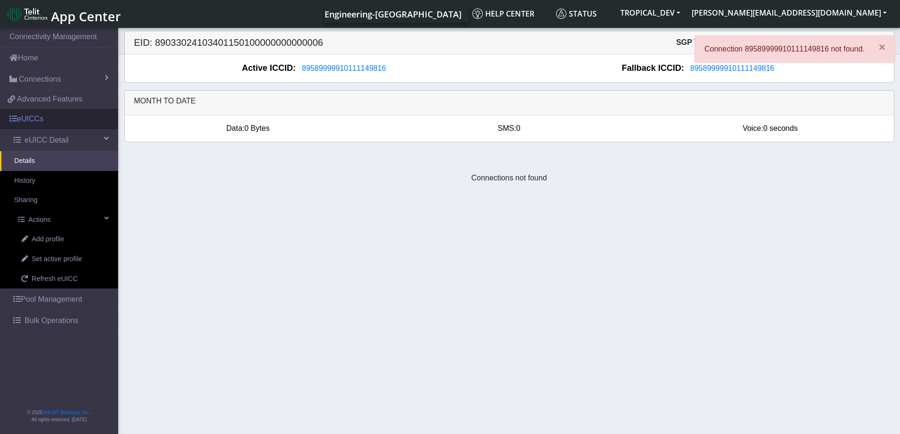
click at [34, 122] on link "eUICCs" at bounding box center [59, 119] width 118 height 21
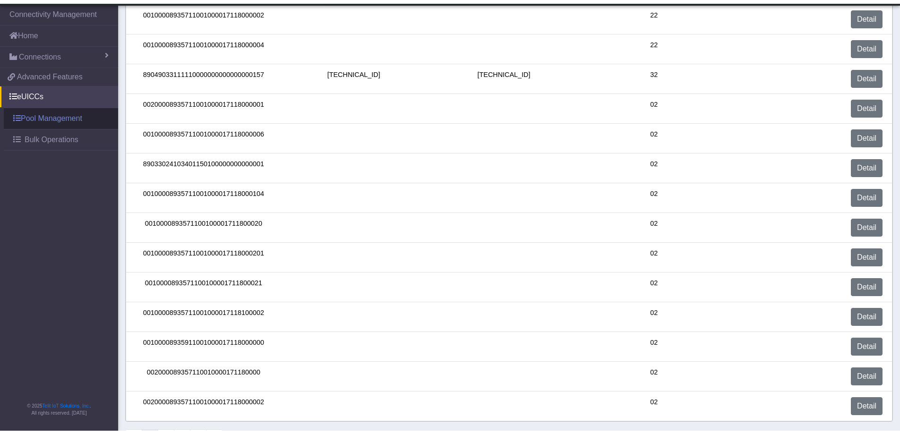
scroll to position [236, 0]
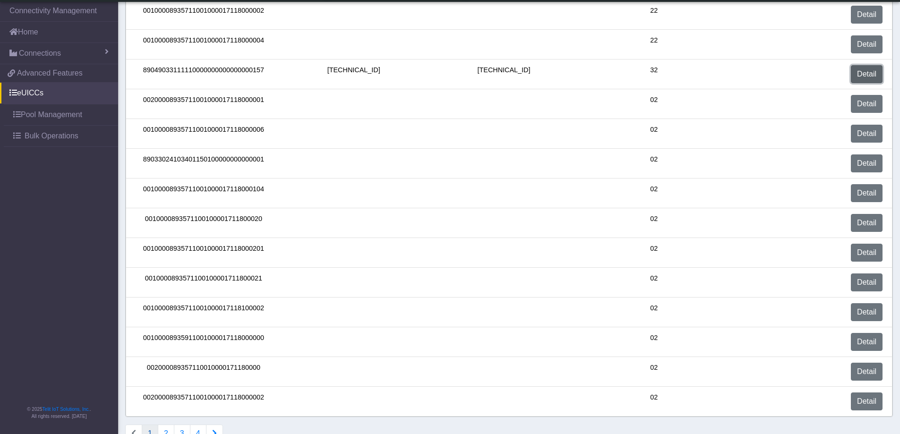
click at [879, 75] on link "Detail" at bounding box center [867, 74] width 32 height 18
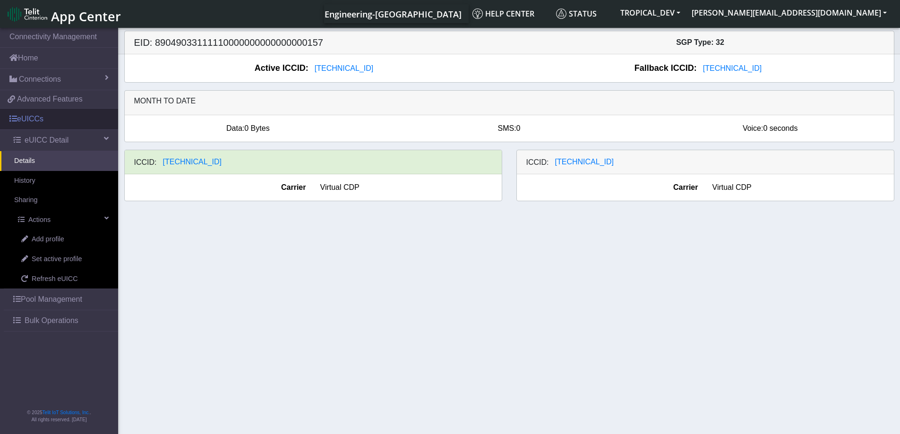
click at [38, 118] on link "eUICCs" at bounding box center [59, 119] width 118 height 21
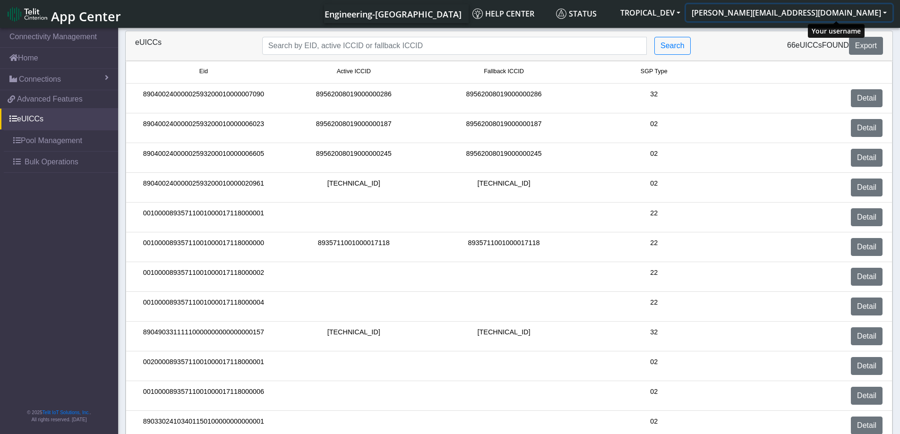
click at [837, 13] on button "[PERSON_NAME][EMAIL_ADDRESS][DOMAIN_NAME]" at bounding box center [789, 12] width 206 height 17
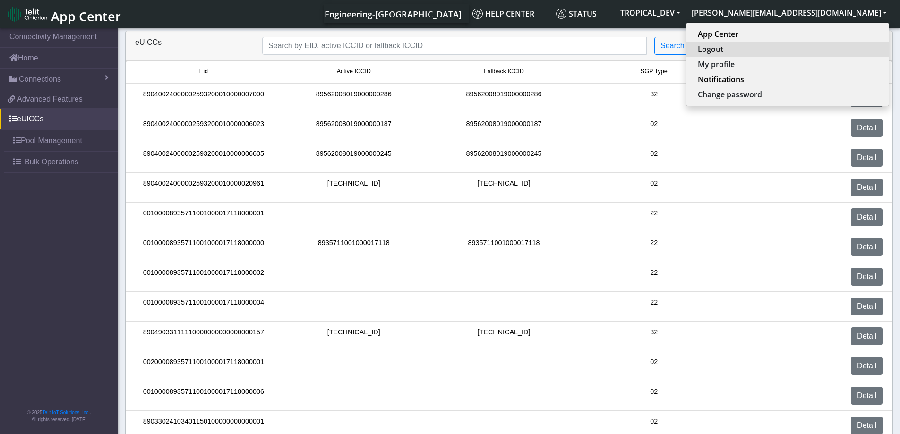
click at [807, 51] on button "Logout" at bounding box center [787, 49] width 202 height 15
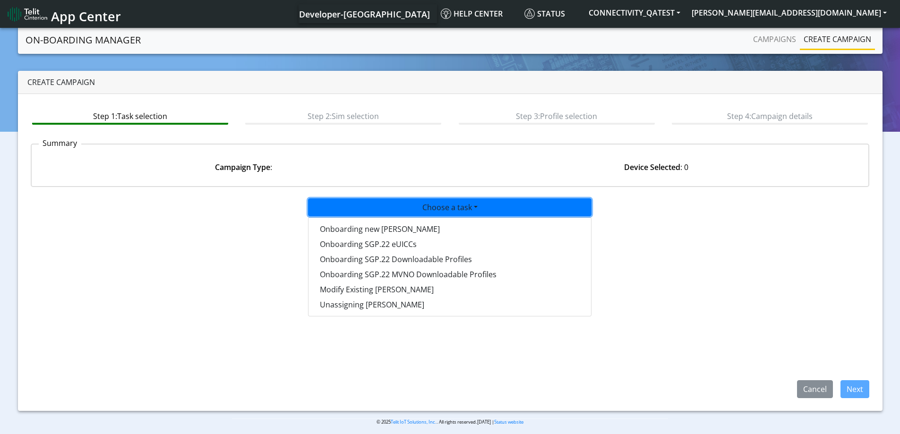
click at [76, 17] on span "App Center" at bounding box center [86, 16] width 70 height 17
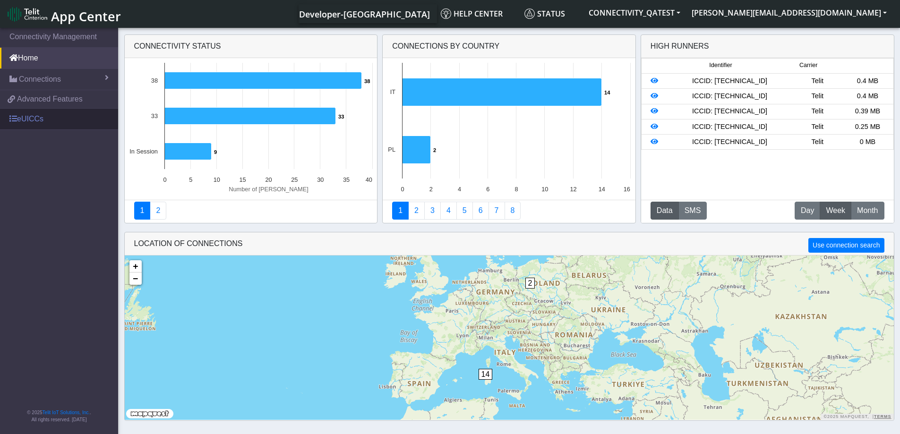
click at [28, 124] on link "eUICCs" at bounding box center [59, 119] width 118 height 21
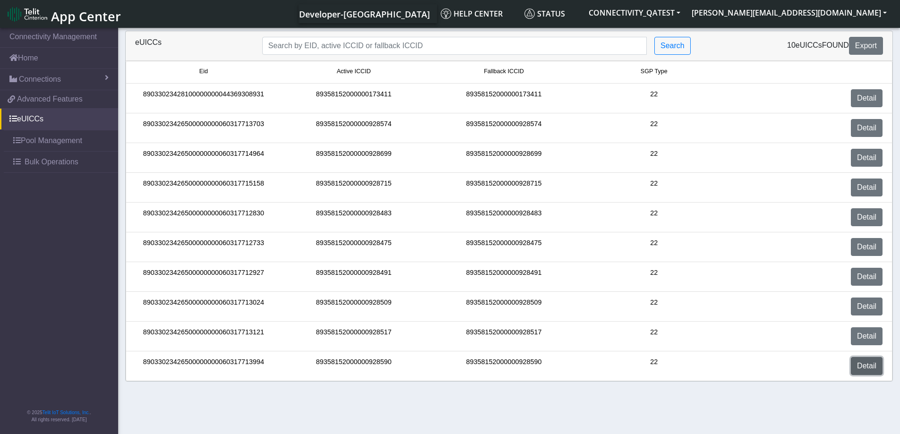
click at [871, 368] on link "Detail" at bounding box center [867, 366] width 32 height 18
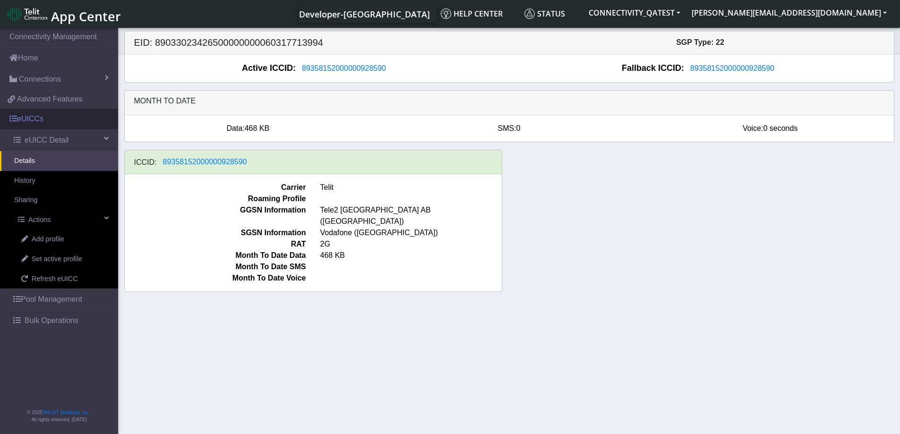
click at [44, 120] on link "eUICCs" at bounding box center [59, 119] width 118 height 21
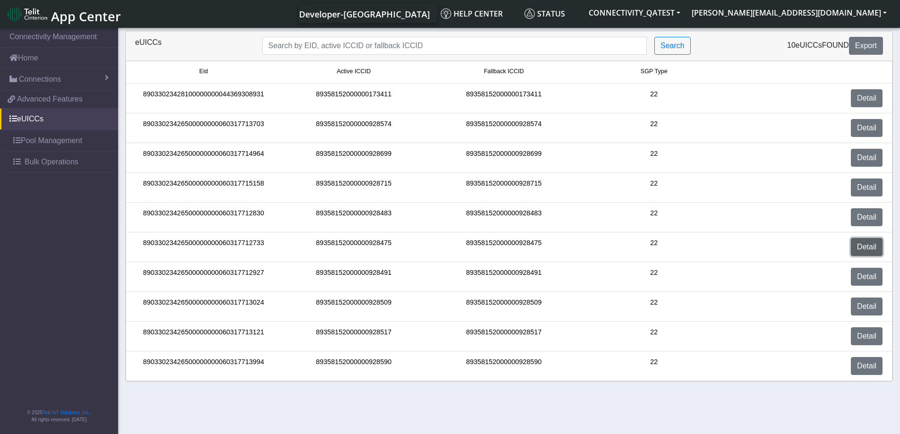
click at [872, 246] on link "Detail" at bounding box center [867, 247] width 32 height 18
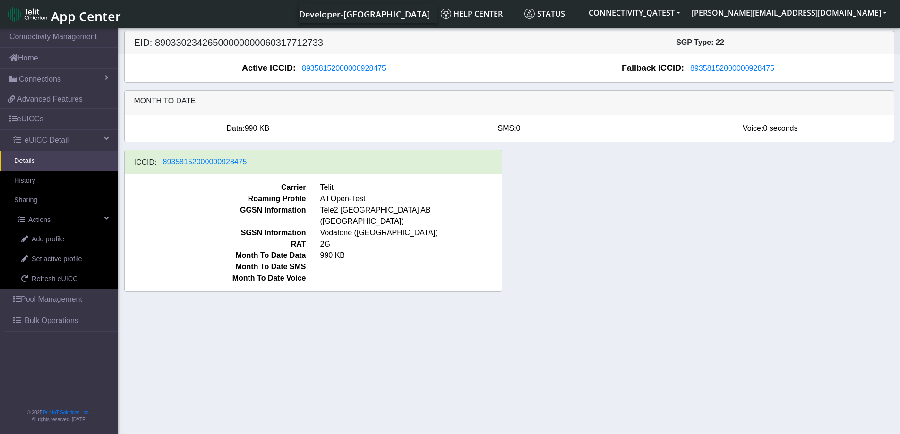
click at [39, 165] on link "Details" at bounding box center [59, 161] width 118 height 20
click at [41, 121] on link "eUICCs" at bounding box center [59, 119] width 118 height 21
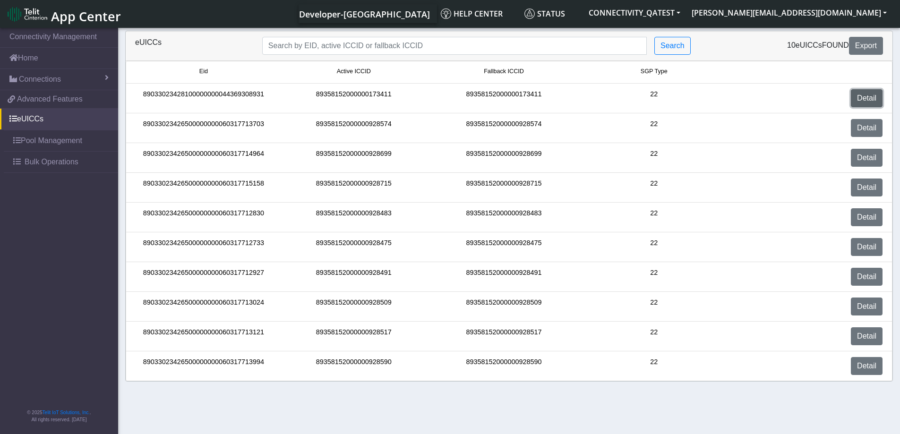
click at [864, 101] on link "Detail" at bounding box center [867, 98] width 32 height 18
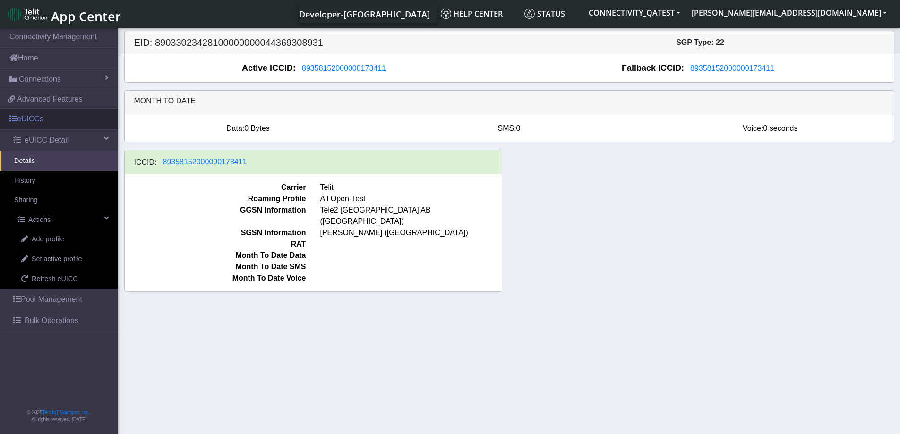
click at [30, 122] on link "eUICCs" at bounding box center [59, 119] width 118 height 21
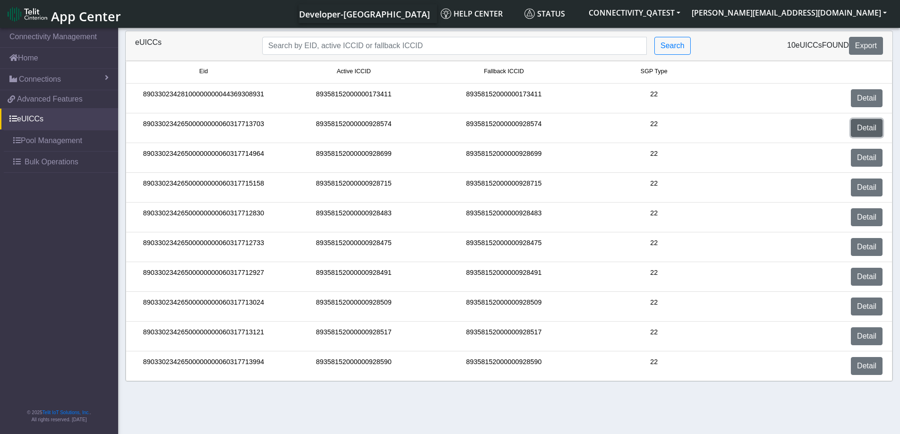
click at [864, 129] on link "Detail" at bounding box center [867, 128] width 32 height 18
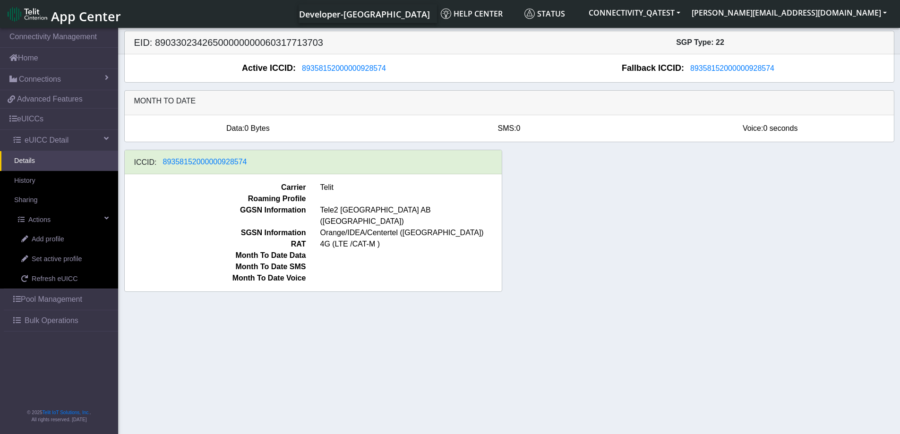
click at [27, 169] on link "Details" at bounding box center [59, 161] width 118 height 20
click at [38, 115] on link "eUICCs" at bounding box center [59, 119] width 118 height 21
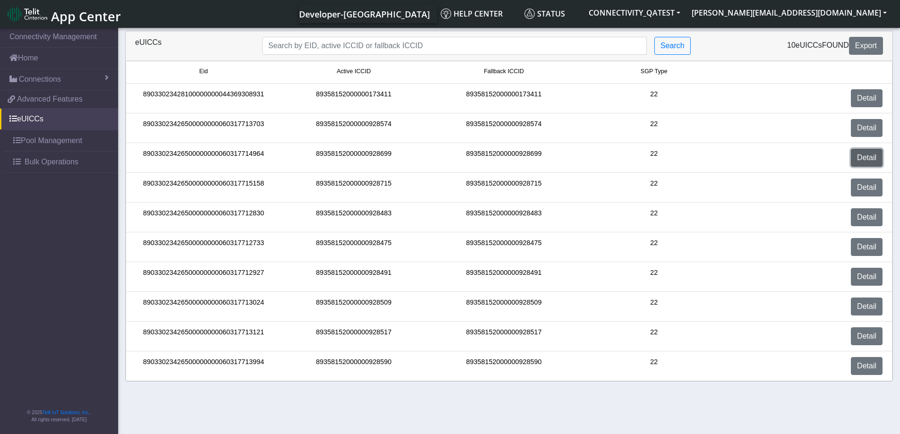
click at [853, 156] on link "Detail" at bounding box center [867, 158] width 32 height 18
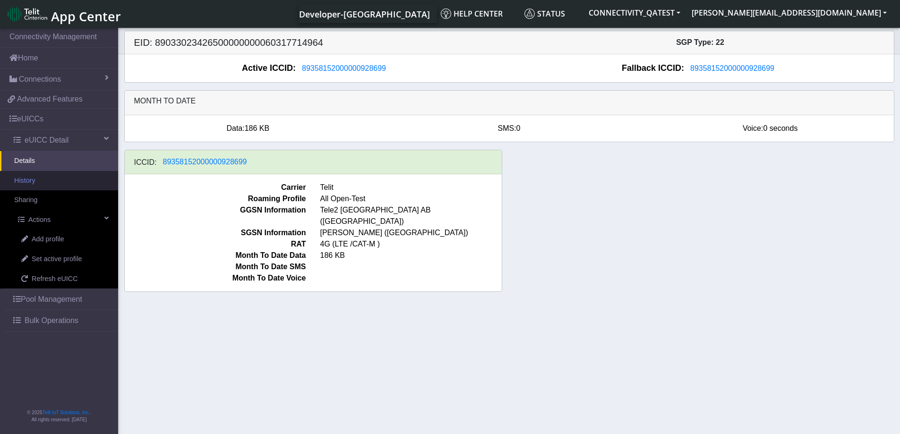
click at [32, 179] on link "History" at bounding box center [59, 181] width 118 height 20
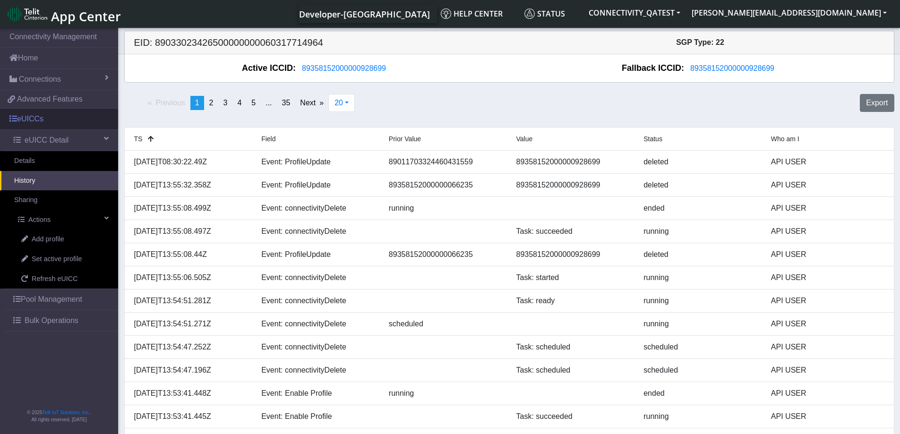
click at [43, 120] on link "eUICCs" at bounding box center [59, 119] width 118 height 21
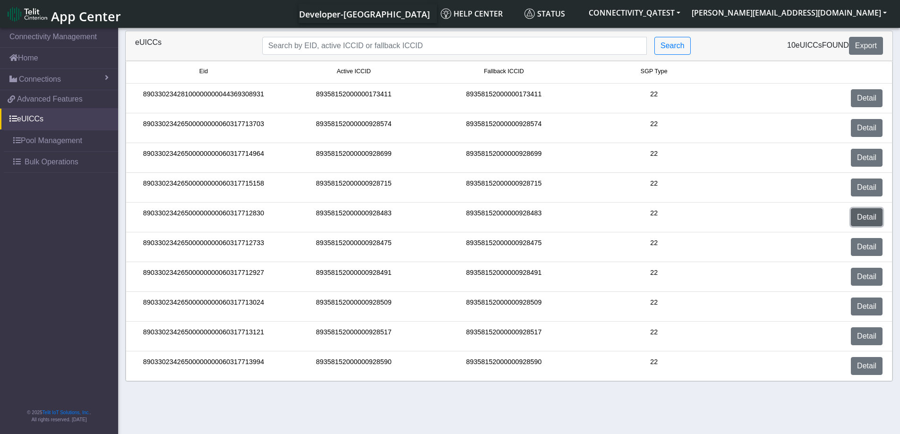
click at [878, 219] on link "Detail" at bounding box center [867, 217] width 32 height 18
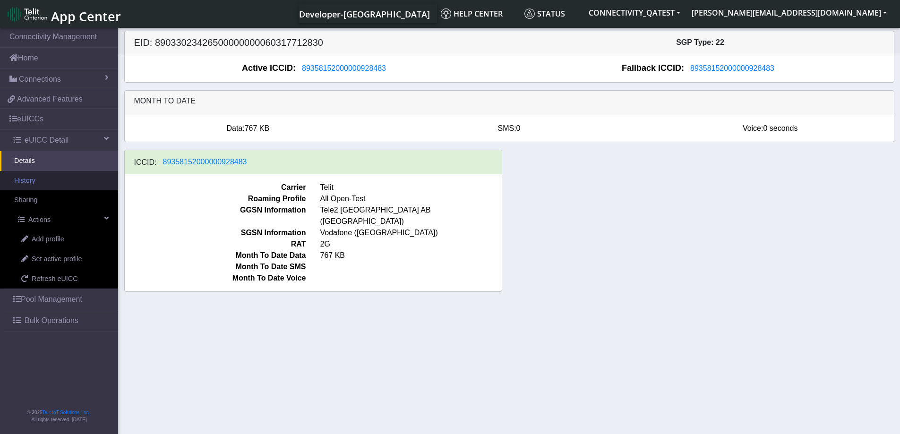
click at [26, 180] on link "History" at bounding box center [59, 181] width 118 height 20
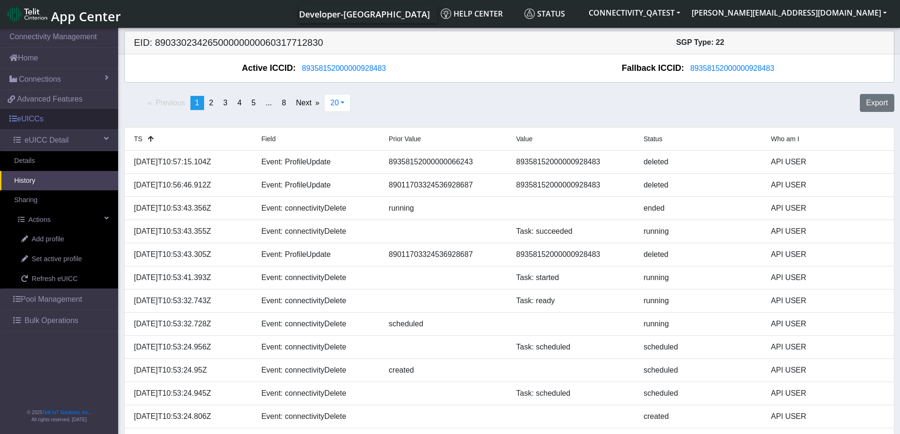
click at [36, 118] on link "eUICCs" at bounding box center [59, 119] width 118 height 21
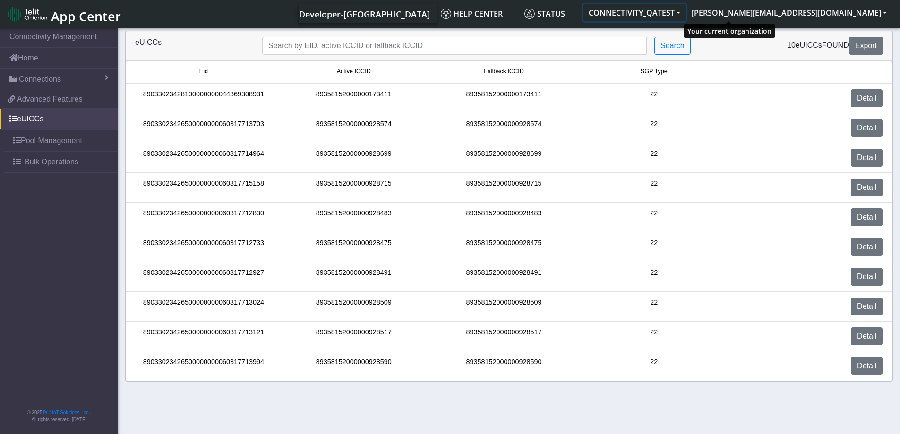
click at [686, 10] on button "CONNECTIVITY_QATEST" at bounding box center [634, 12] width 103 height 17
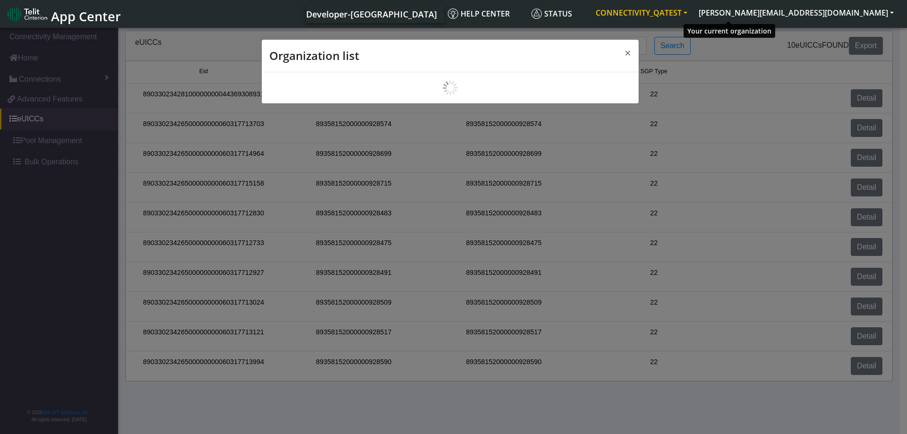
scroll to position [3, 0]
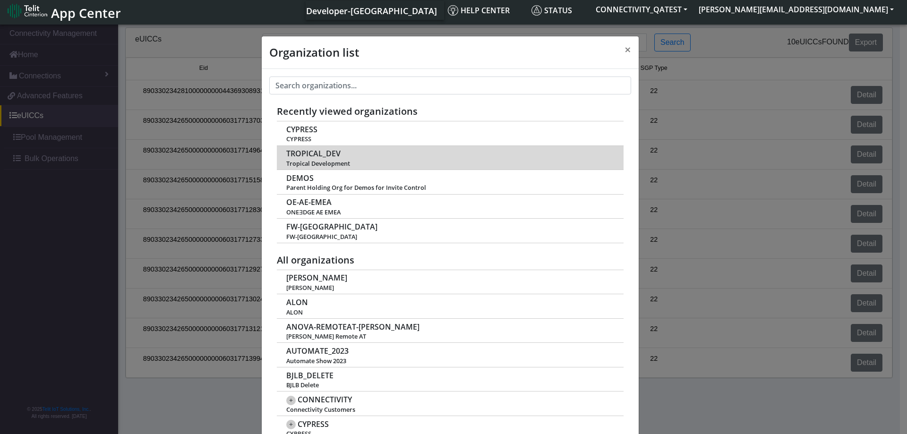
click at [312, 156] on span "TROPICAL_DEV" at bounding box center [313, 153] width 54 height 9
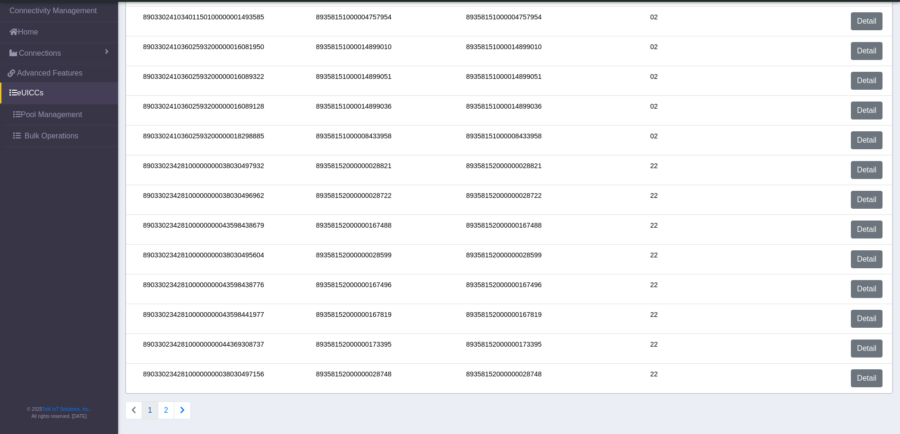
scroll to position [260, 0]
click at [873, 290] on link "Detail" at bounding box center [867, 289] width 32 height 18
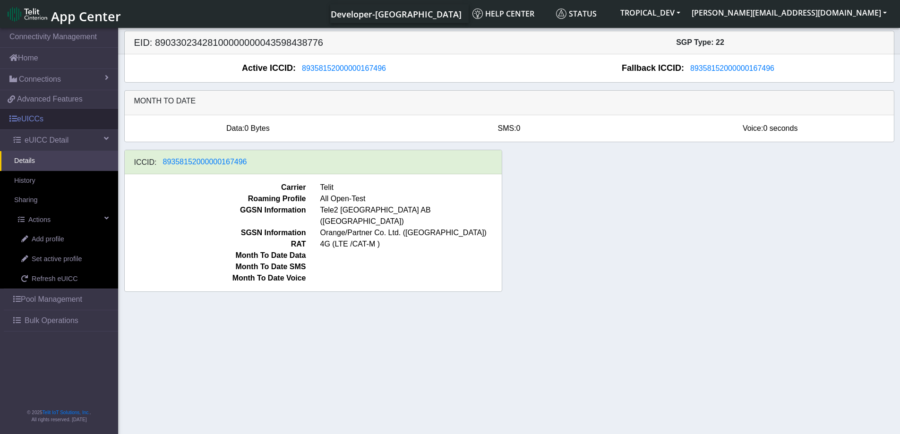
click at [48, 124] on link "eUICCs" at bounding box center [59, 119] width 118 height 21
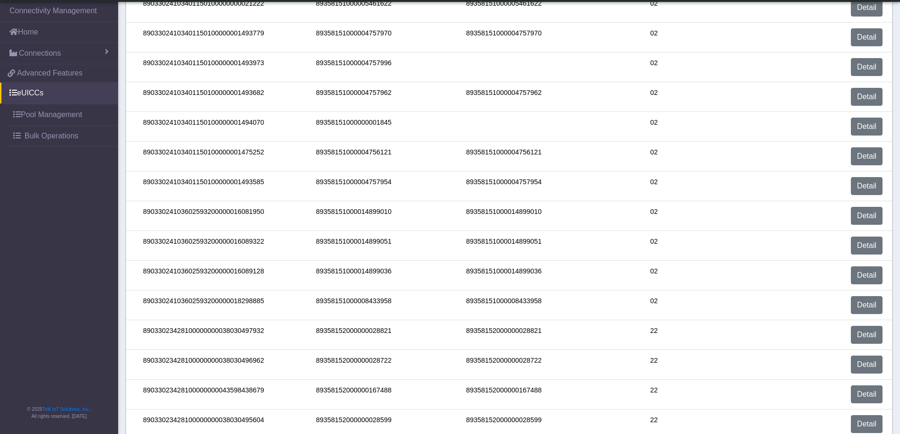
scroll to position [189, 0]
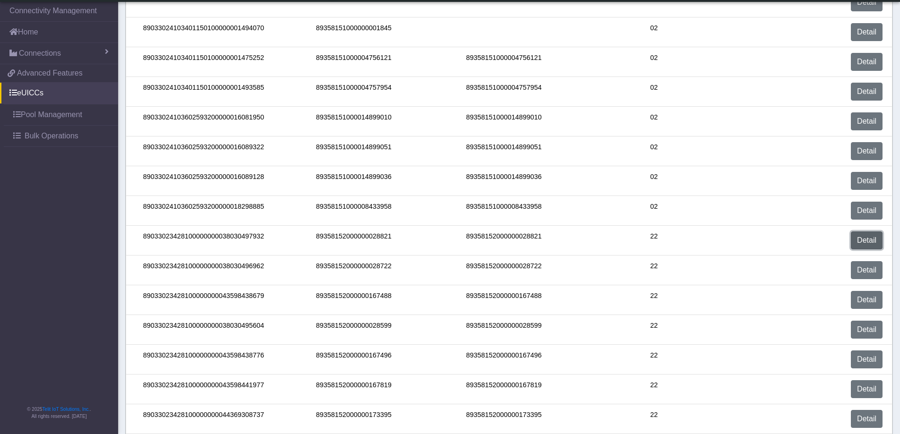
click at [873, 238] on link "Detail" at bounding box center [867, 240] width 32 height 18
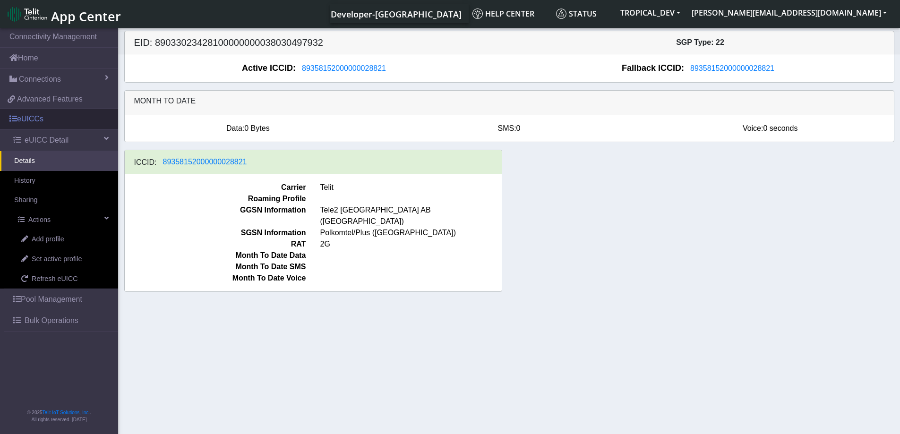
click at [42, 123] on link "eUICCs" at bounding box center [59, 119] width 118 height 21
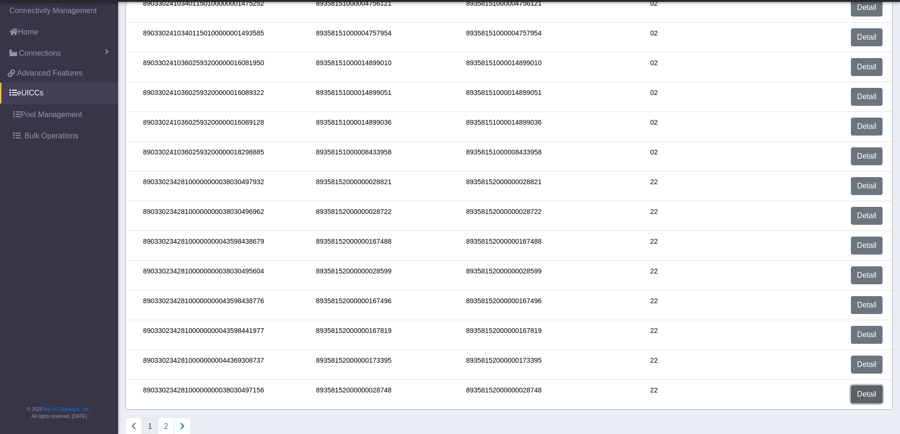
scroll to position [260, 0]
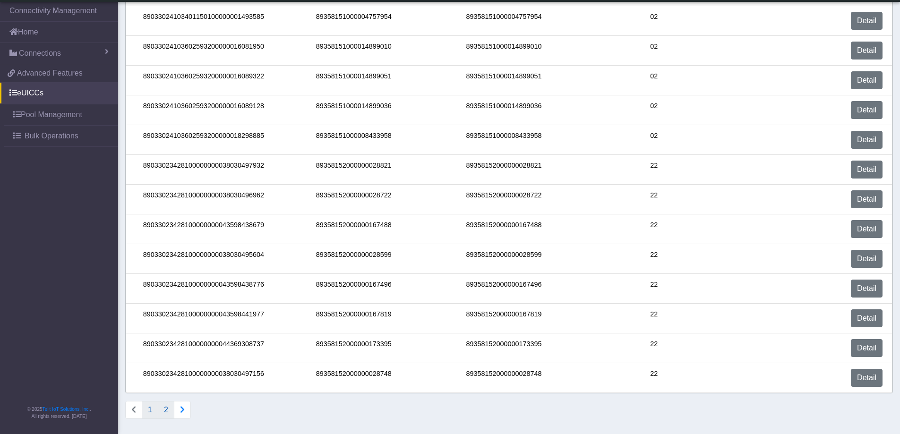
click at [164, 410] on button "2" at bounding box center [166, 410] width 17 height 18
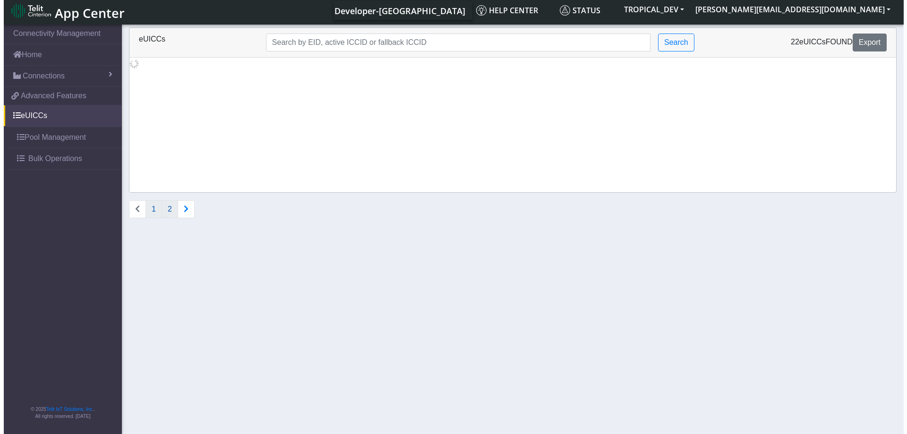
scroll to position [0, 0]
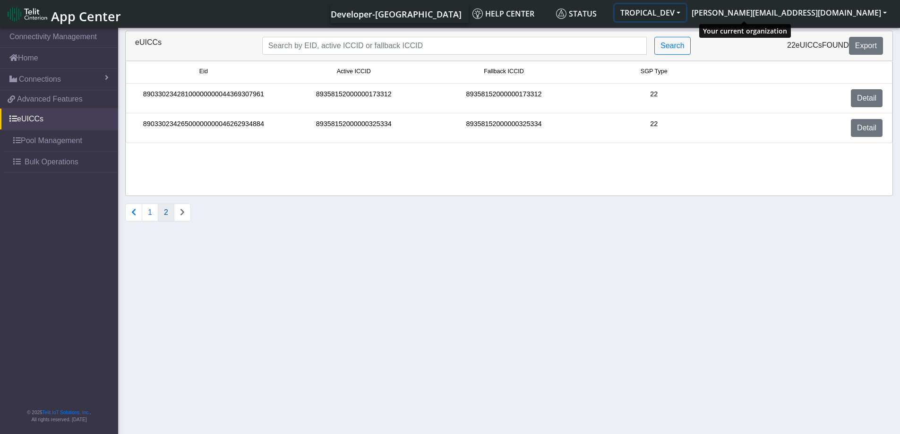
click at [686, 13] on button "TROPICAL_DEV" at bounding box center [650, 12] width 71 height 17
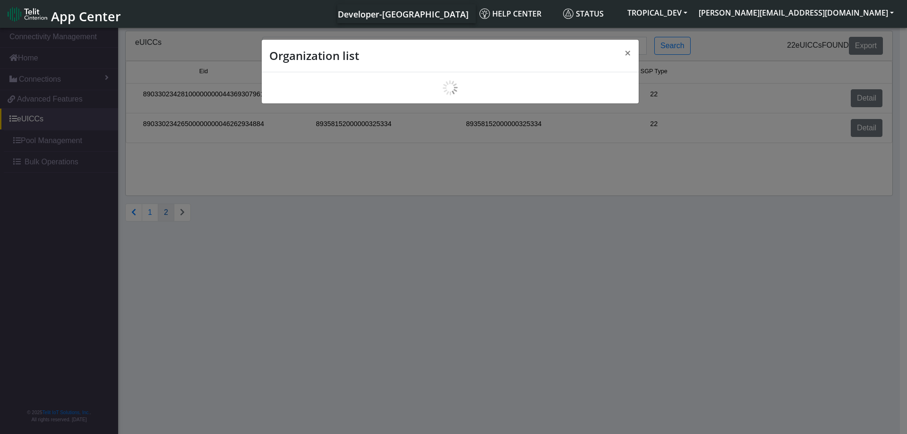
scroll to position [3, 0]
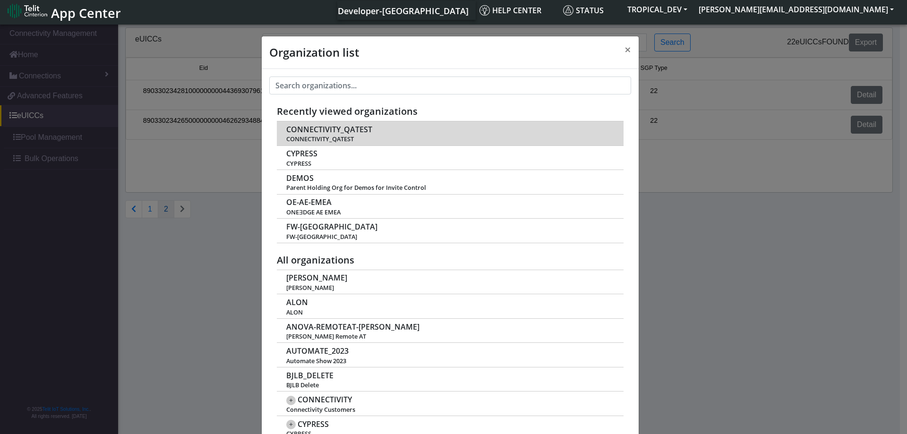
click at [304, 129] on span "CONNECTIVITY_QATEST" at bounding box center [329, 129] width 86 height 9
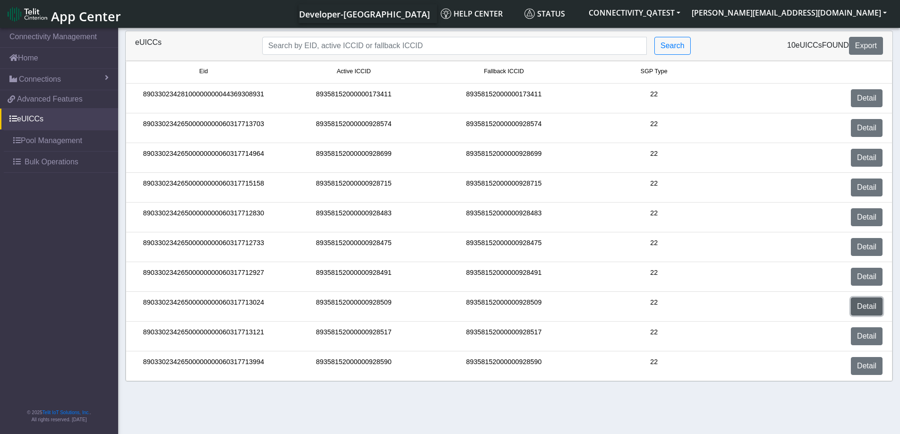
click at [864, 307] on link "Detail" at bounding box center [867, 307] width 32 height 18
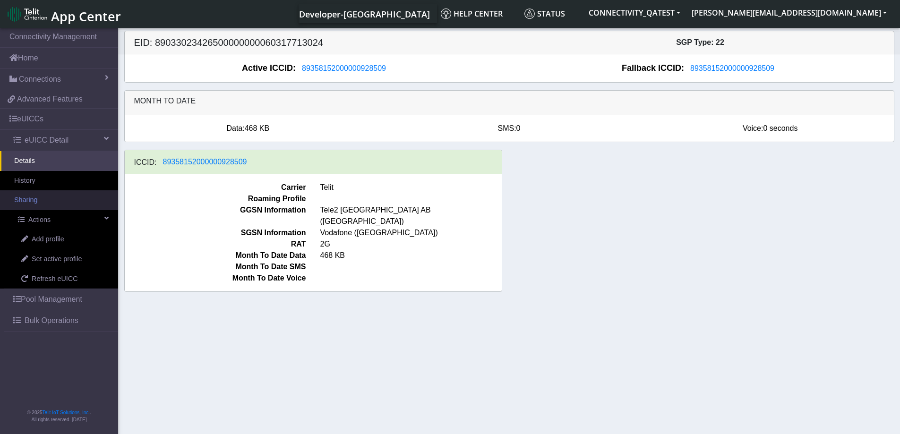
click at [21, 195] on link "Sharing" at bounding box center [59, 200] width 118 height 20
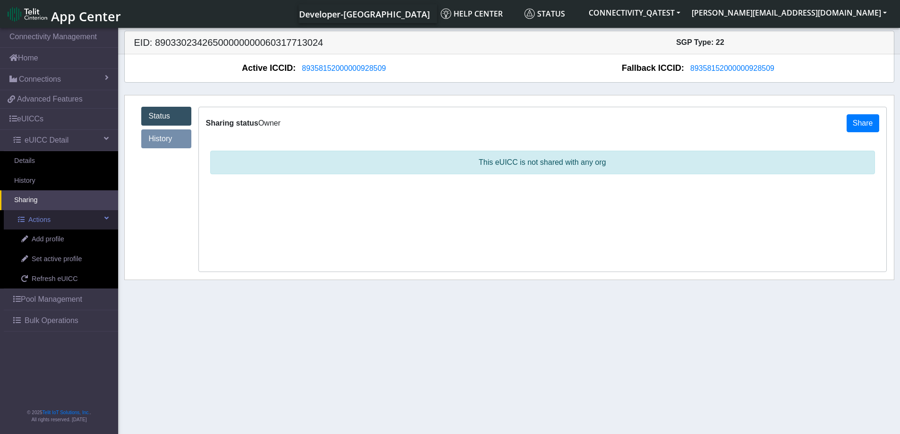
click at [105, 218] on span at bounding box center [106, 218] width 4 height 7
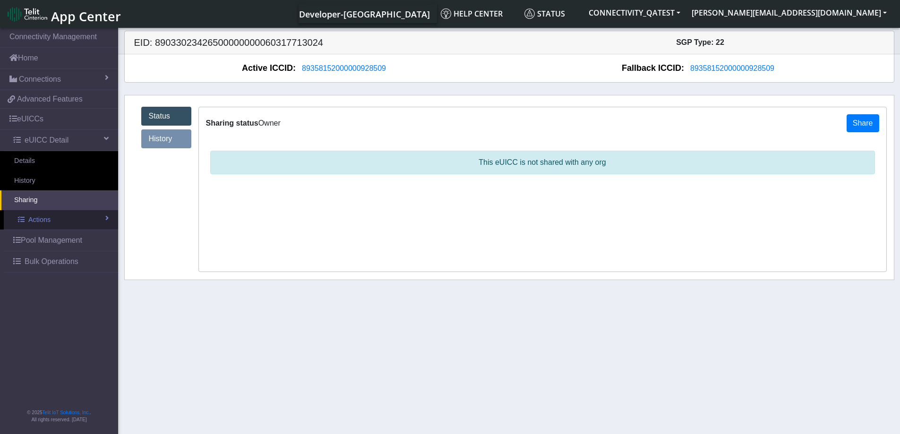
click at [105, 218] on span at bounding box center [106, 218] width 3 height 7
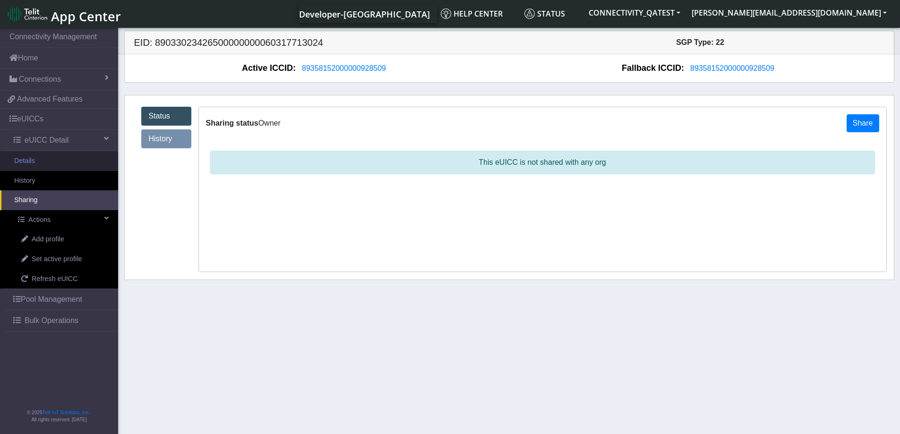
click at [31, 164] on link "Details" at bounding box center [59, 161] width 118 height 20
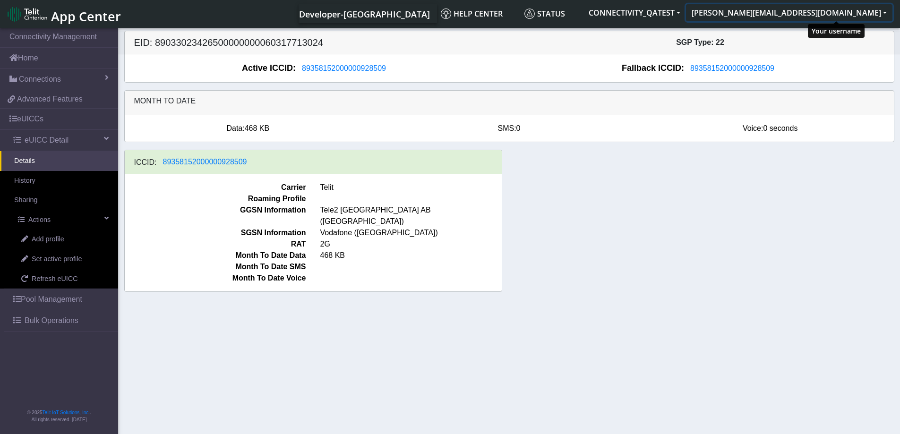
click at [870, 19] on button "[PERSON_NAME][EMAIL_ADDRESS][DOMAIN_NAME]" at bounding box center [789, 12] width 206 height 17
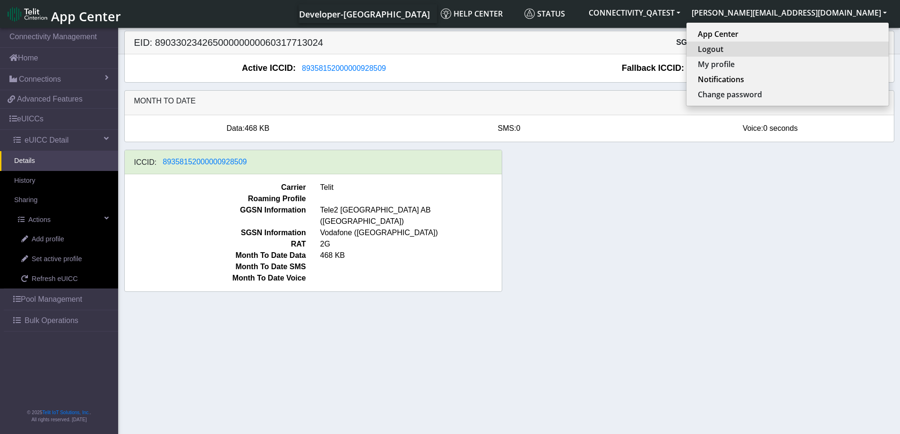
click at [817, 54] on button "Logout" at bounding box center [787, 49] width 202 height 15
